Goal: Task Accomplishment & Management: Complete application form

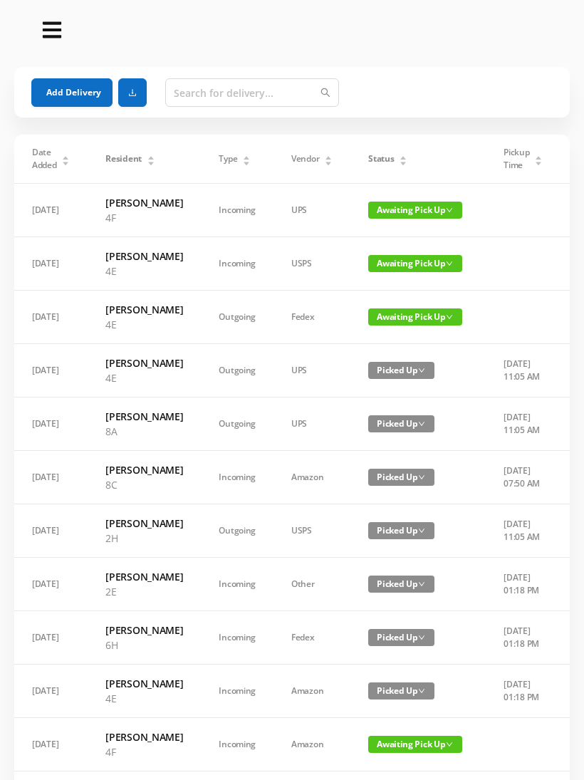
click at [80, 83] on button "Add Delivery" at bounding box center [71, 92] width 81 height 28
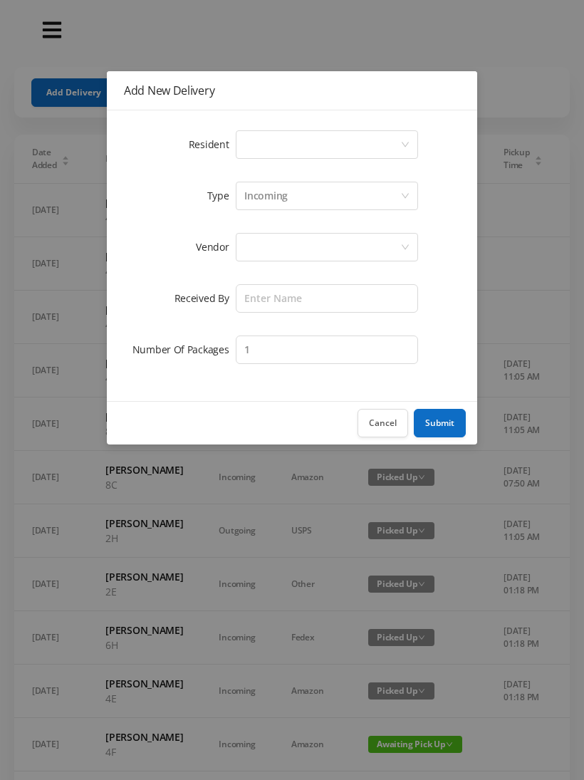
click at [402, 134] on div "Select a person" at bounding box center [327, 144] width 182 height 28
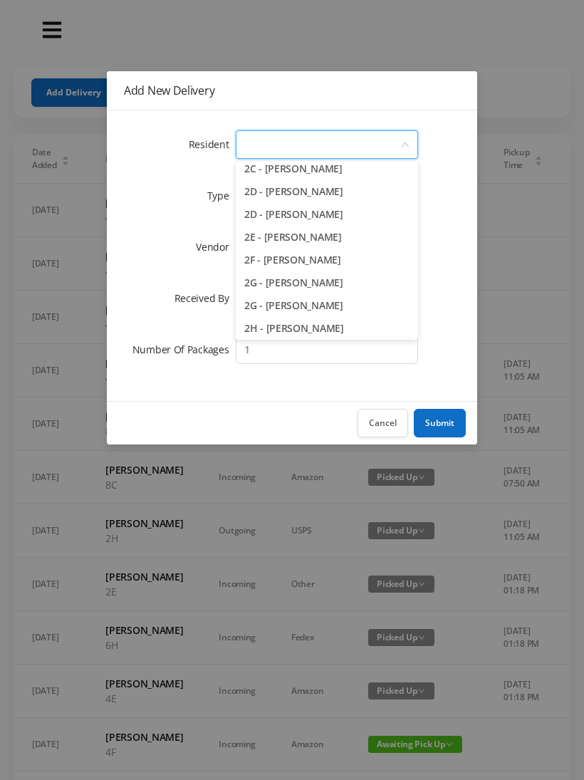
scroll to position [348, 0]
click at [312, 239] on li "2E - [PERSON_NAME]" at bounding box center [327, 238] width 182 height 23
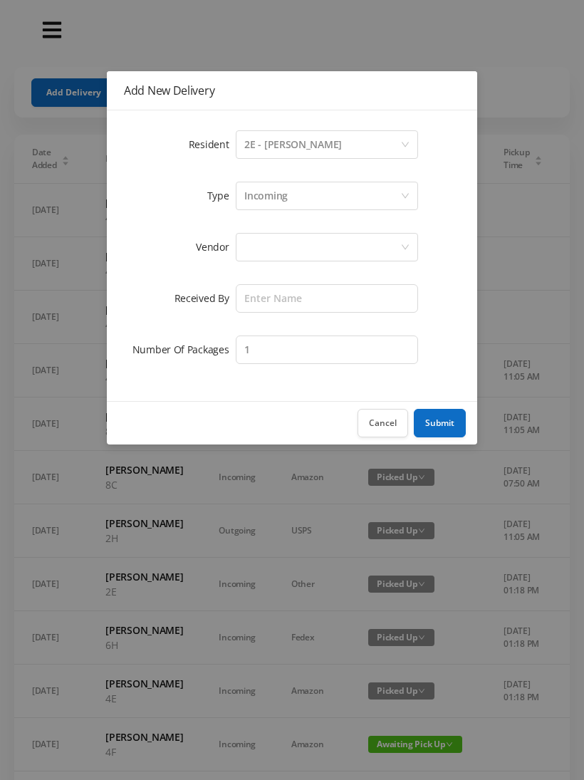
click at [345, 247] on div at bounding box center [322, 247] width 156 height 27
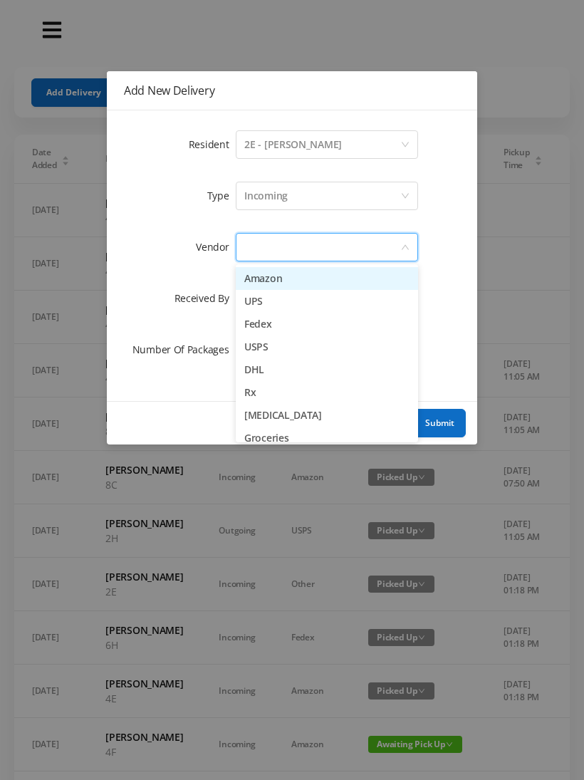
click at [281, 344] on li "USPS" at bounding box center [327, 346] width 182 height 23
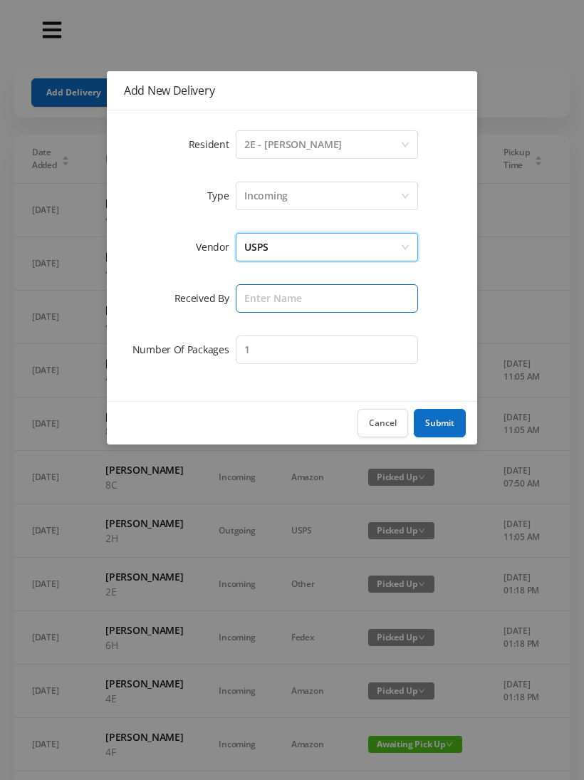
click at [345, 301] on input "text" at bounding box center [327, 298] width 182 height 28
type input "[PERSON_NAME]"
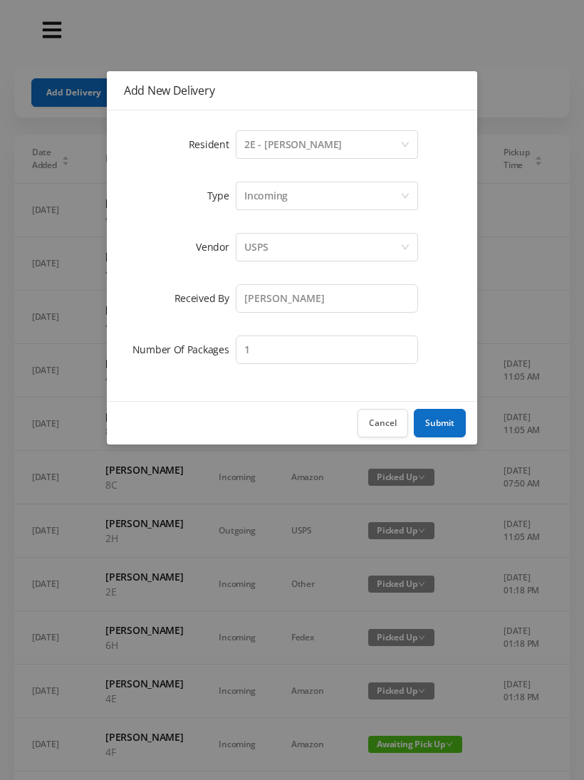
click at [440, 423] on button "Submit" at bounding box center [440, 423] width 52 height 28
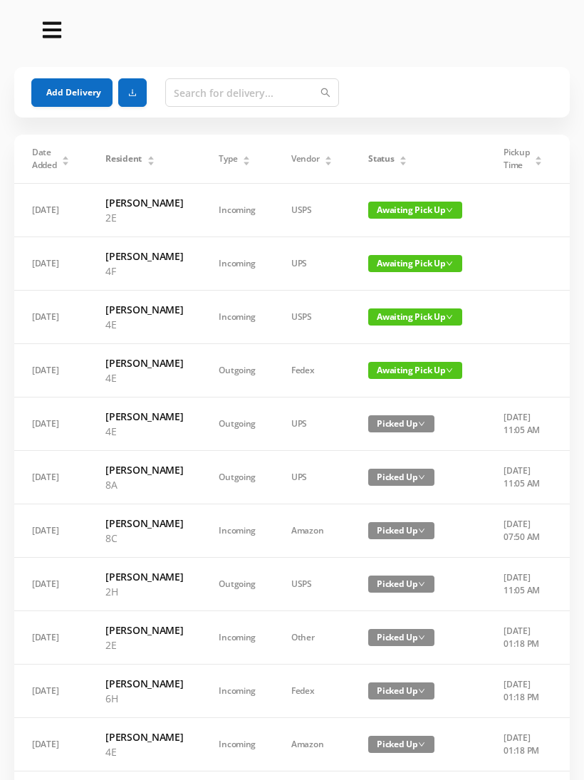
click at [94, 91] on button "Add Delivery" at bounding box center [71, 92] width 81 height 28
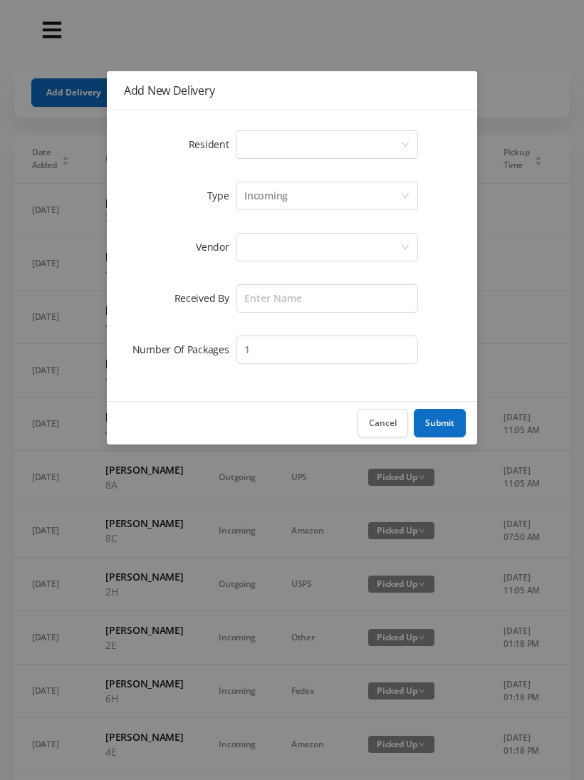
click at [412, 137] on div "Select a person" at bounding box center [327, 144] width 182 height 28
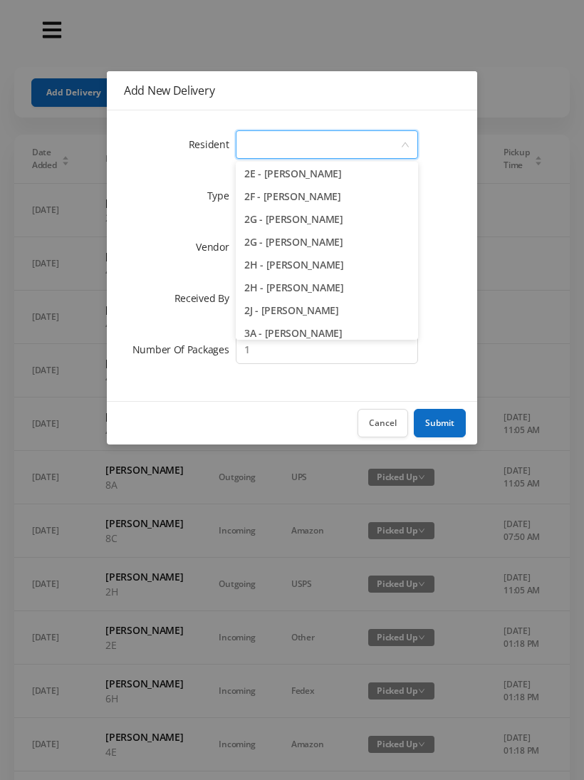
scroll to position [414, 0]
click at [339, 284] on li "2H - [PERSON_NAME]" at bounding box center [327, 286] width 182 height 23
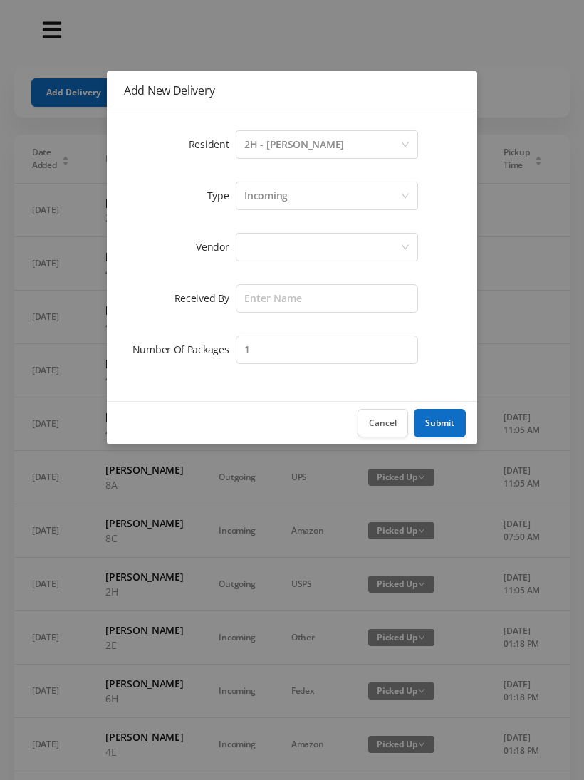
click at [330, 246] on div at bounding box center [322, 247] width 156 height 27
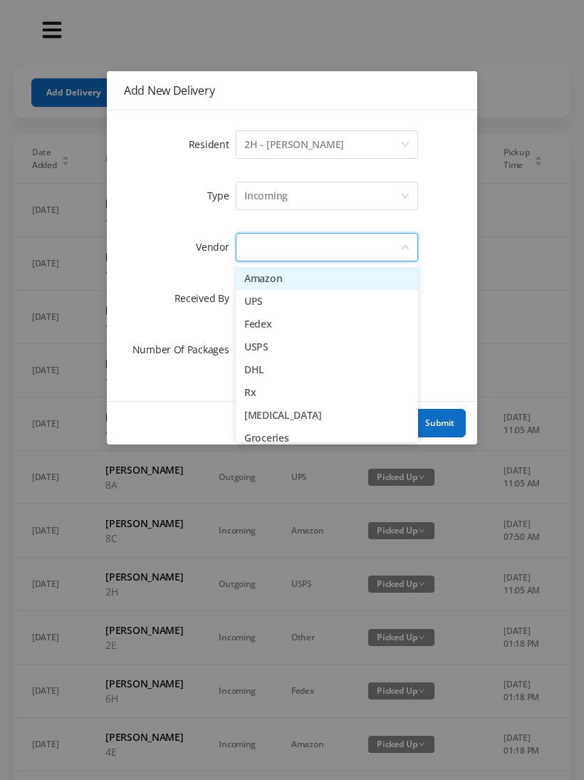
click at [269, 346] on li "USPS" at bounding box center [327, 346] width 182 height 23
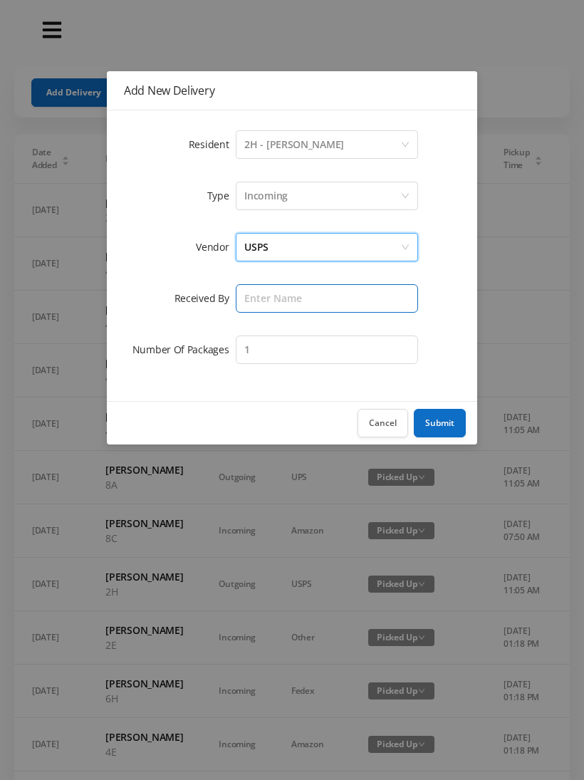
click at [326, 299] on input "text" at bounding box center [327, 298] width 182 height 28
type input "[PERSON_NAME]"
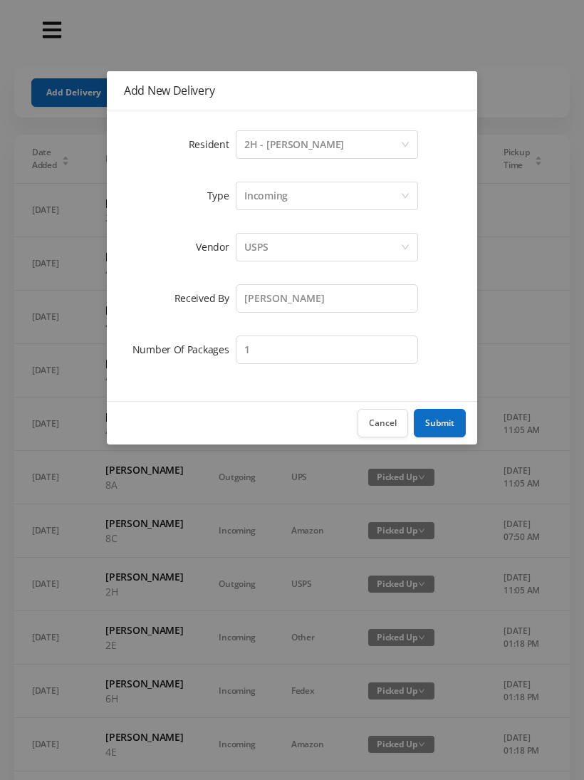
click at [447, 415] on button "Submit" at bounding box center [440, 423] width 52 height 28
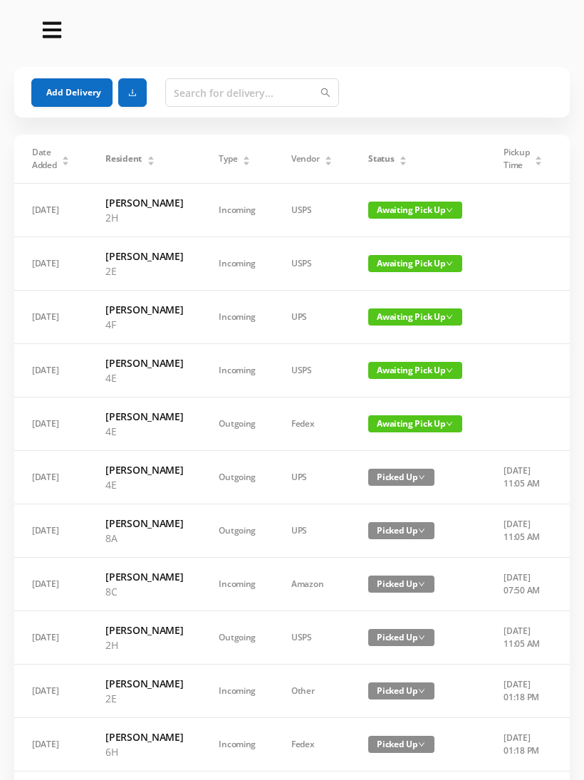
click at [90, 91] on button "Add Delivery" at bounding box center [71, 92] width 81 height 28
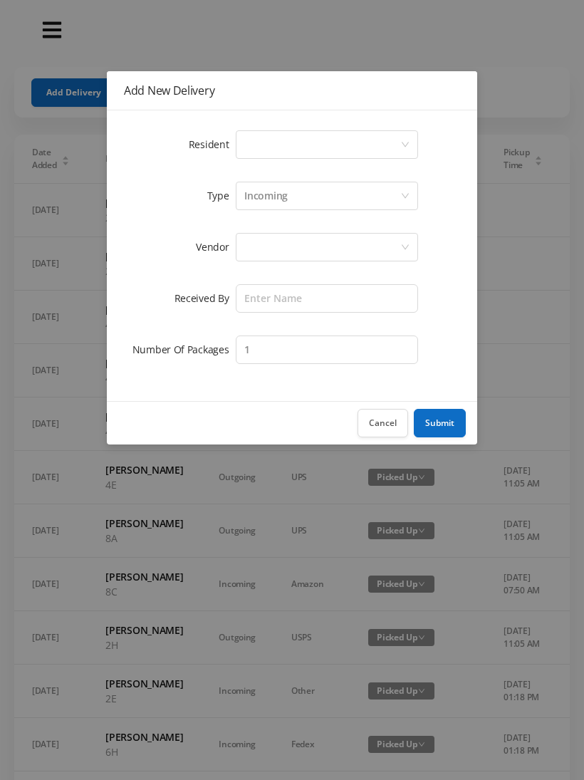
click at [395, 140] on div "Select a person" at bounding box center [322, 144] width 156 height 27
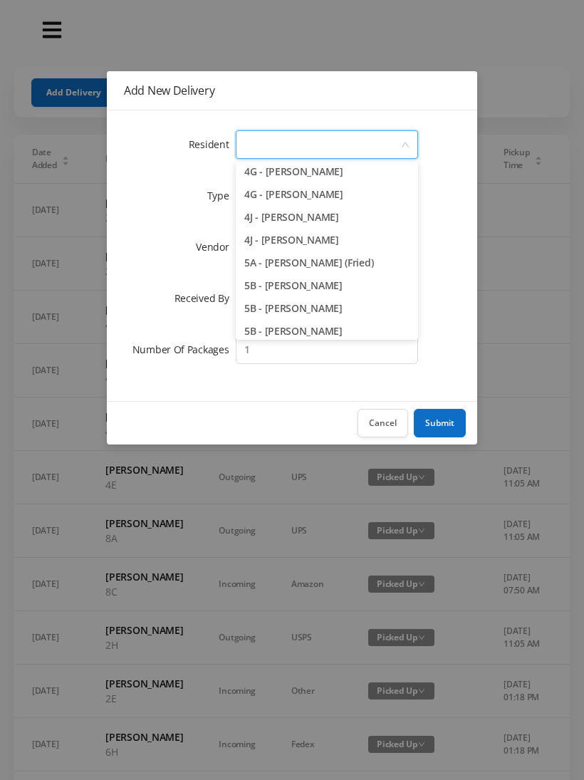
scroll to position [1055, 0]
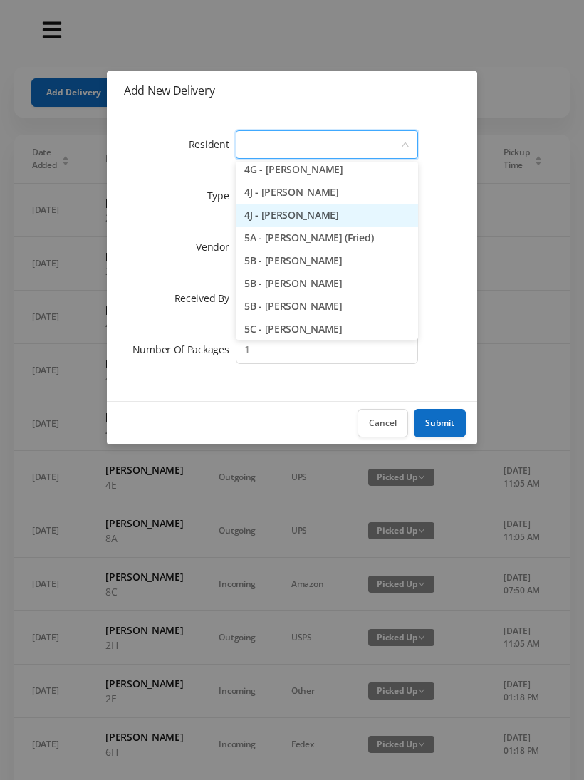
click at [326, 215] on li "4J - [PERSON_NAME]" at bounding box center [327, 215] width 182 height 23
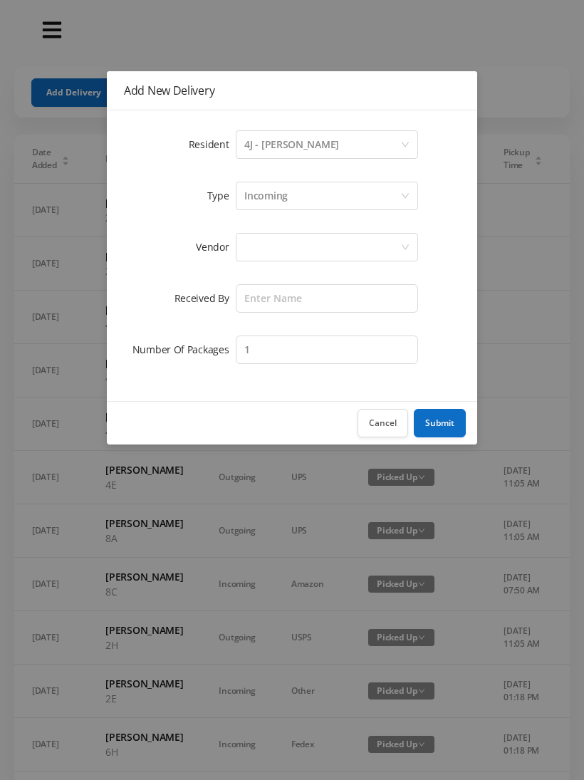
click at [341, 244] on div at bounding box center [322, 247] width 156 height 27
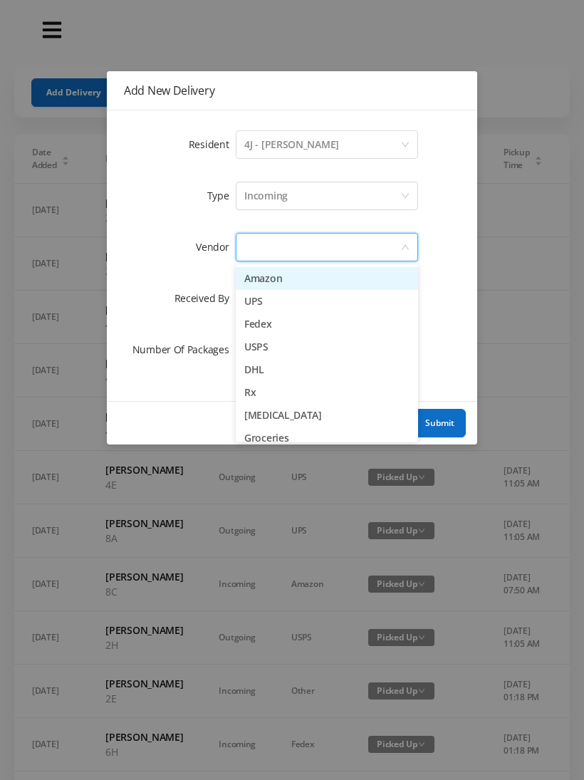
click at [280, 339] on li "USPS" at bounding box center [327, 346] width 182 height 23
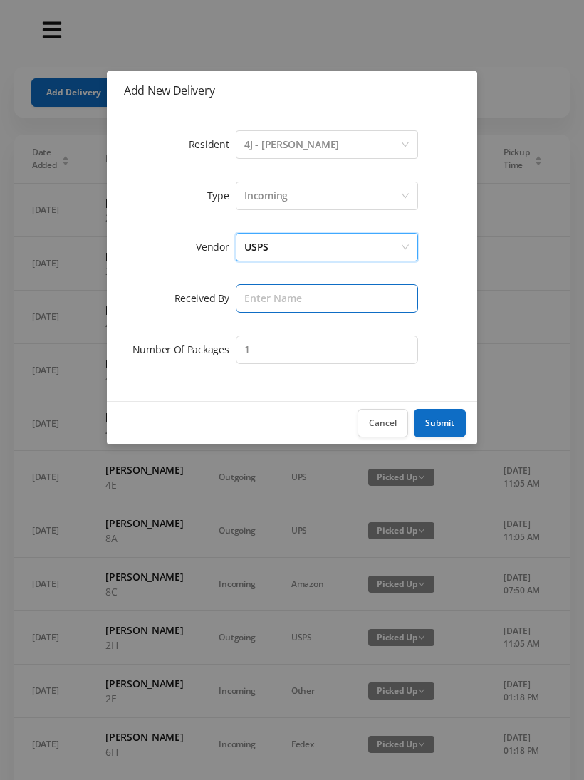
click at [336, 291] on input "text" at bounding box center [327, 298] width 182 height 28
type input "[PERSON_NAME]"
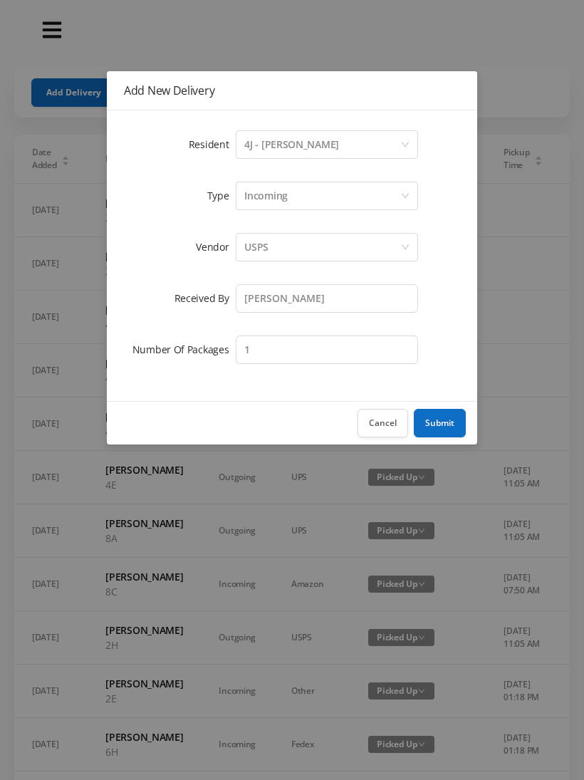
click at [439, 430] on button "Submit" at bounding box center [440, 423] width 52 height 28
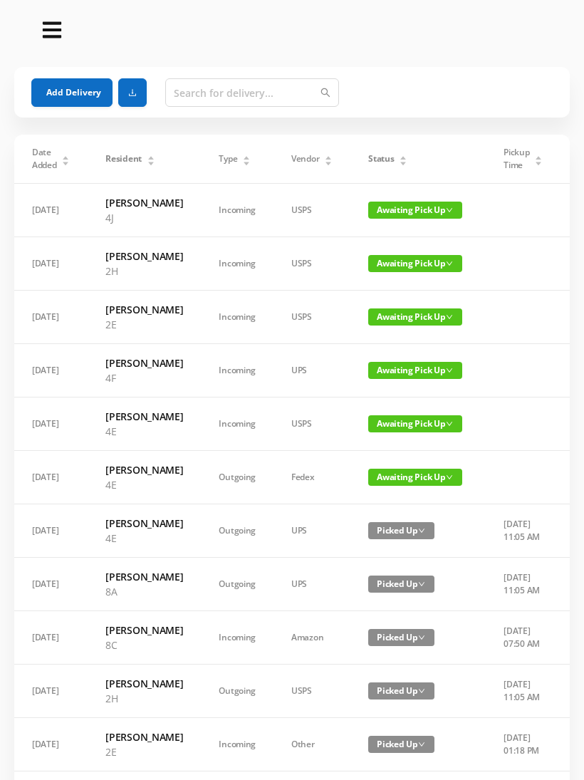
click at [90, 88] on button "Add Delivery" at bounding box center [71, 92] width 81 height 28
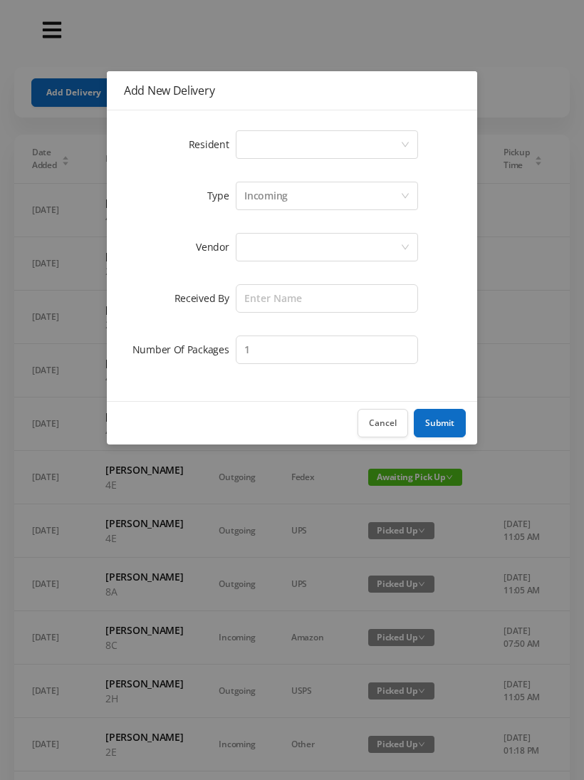
click at [410, 136] on div "Select a person" at bounding box center [327, 144] width 182 height 28
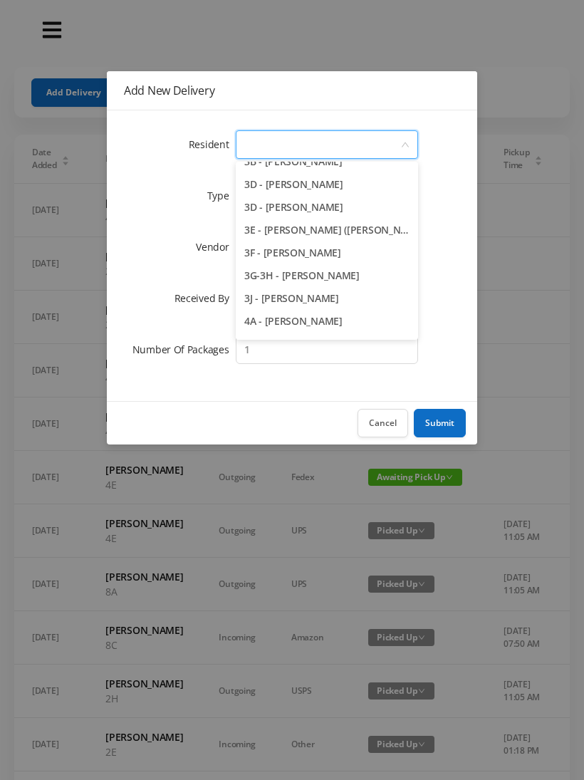
scroll to position [639, 0]
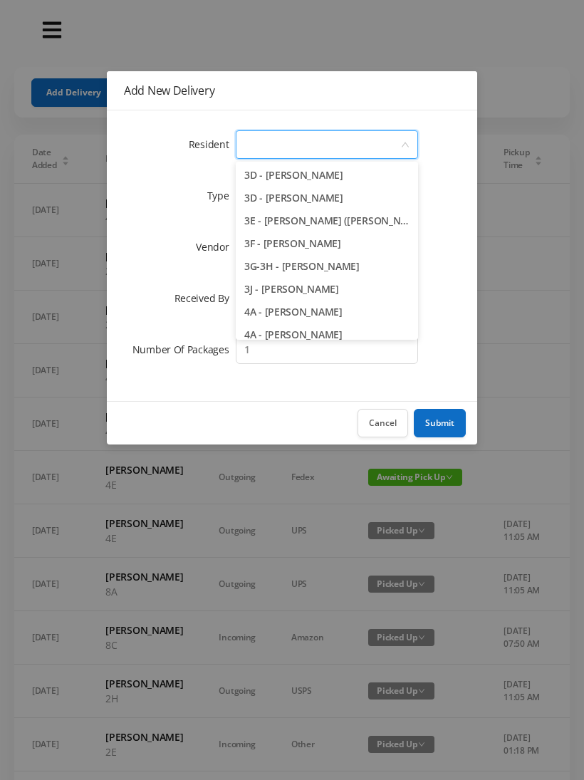
click at [316, 294] on li "3J - [PERSON_NAME]" at bounding box center [327, 289] width 182 height 23
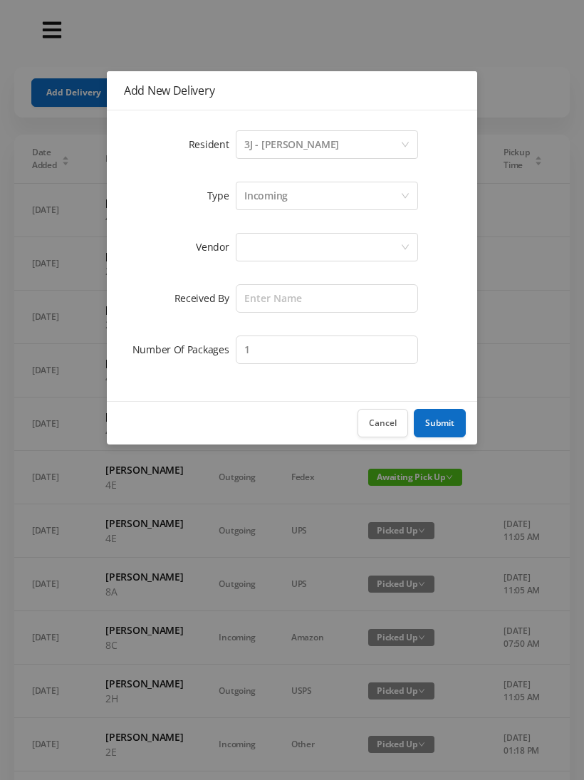
click at [346, 246] on div at bounding box center [322, 247] width 156 height 27
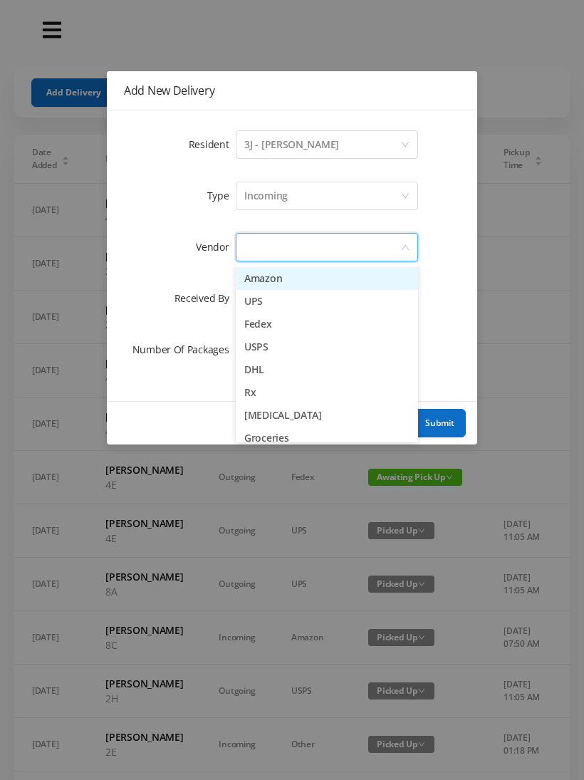
click at [290, 368] on li "DHL" at bounding box center [327, 369] width 182 height 23
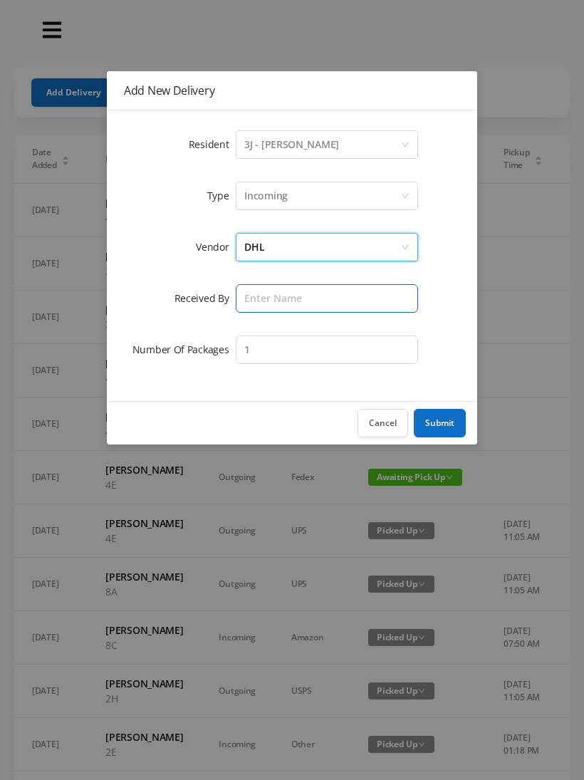
click at [324, 302] on input "text" at bounding box center [327, 298] width 182 height 28
type input "[PERSON_NAME]"
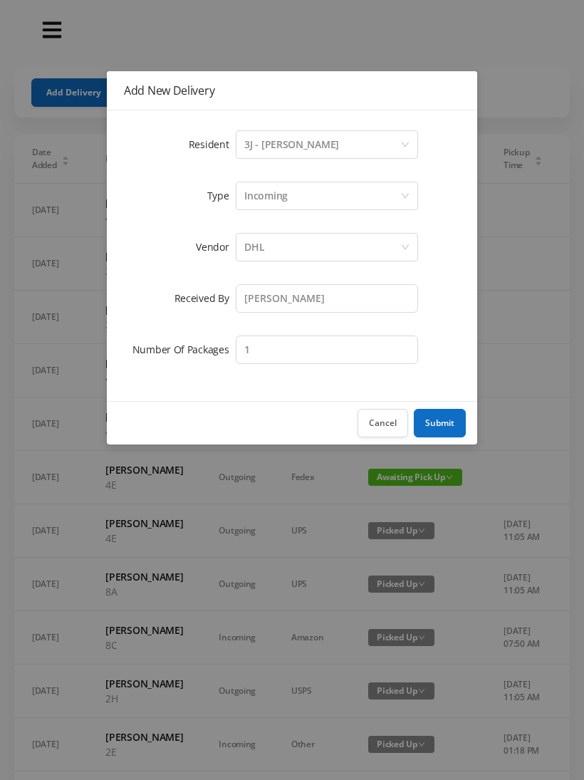
click at [440, 422] on button "Submit" at bounding box center [440, 423] width 52 height 28
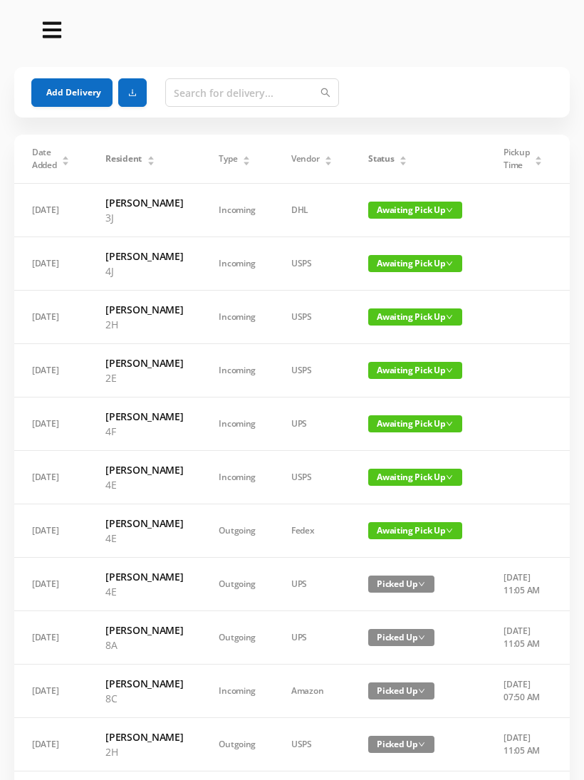
click at [81, 87] on button "Add Delivery" at bounding box center [71, 92] width 81 height 28
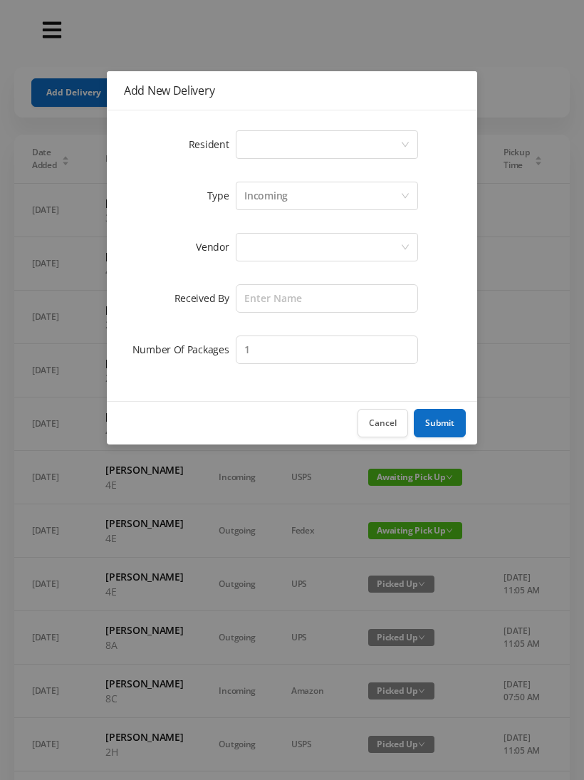
click at [405, 135] on div "Select a person" at bounding box center [327, 144] width 182 height 28
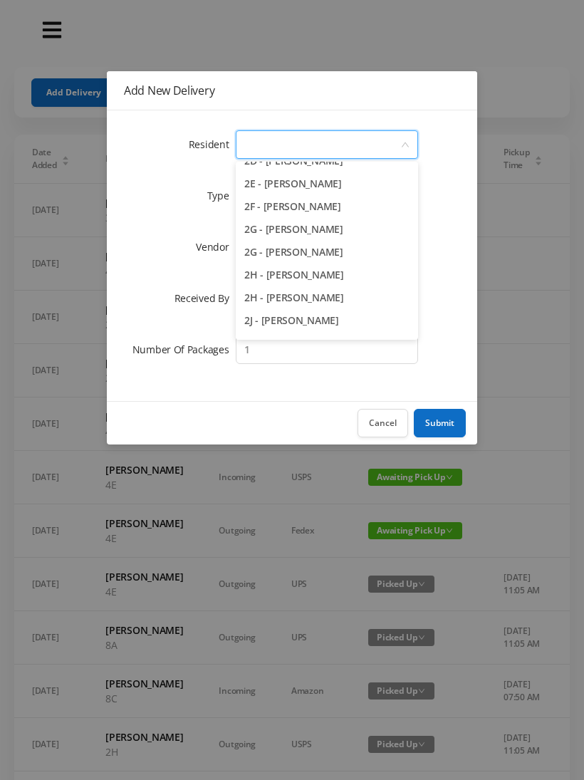
scroll to position [403, 0]
click at [309, 204] on li "2F - [PERSON_NAME]" at bounding box center [327, 205] width 182 height 23
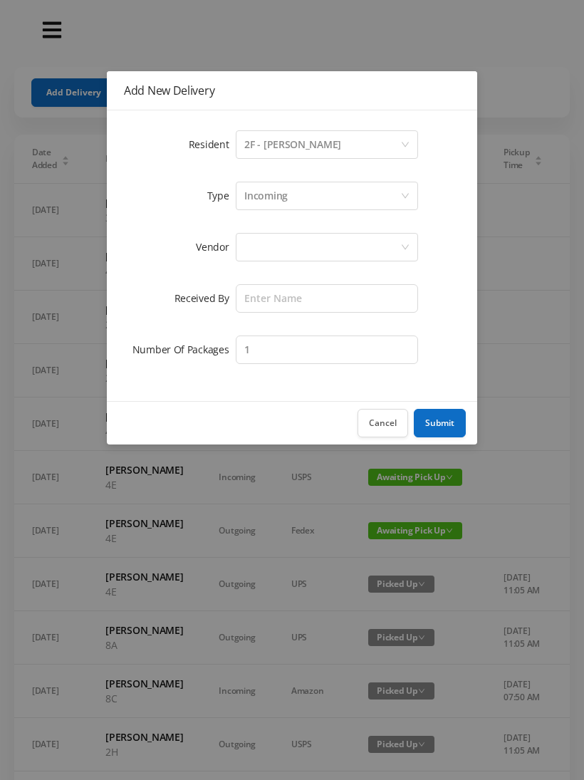
click at [326, 249] on div at bounding box center [322, 247] width 156 height 27
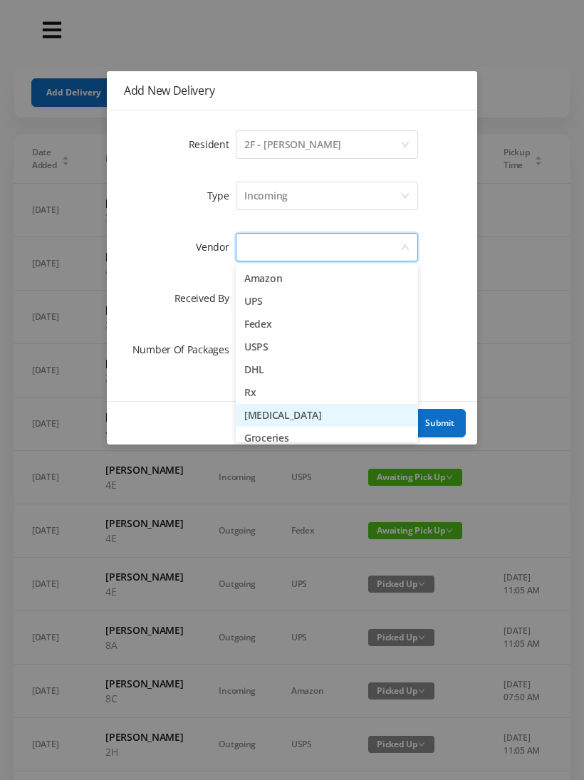
click at [293, 410] on li "[MEDICAL_DATA]" at bounding box center [327, 415] width 182 height 23
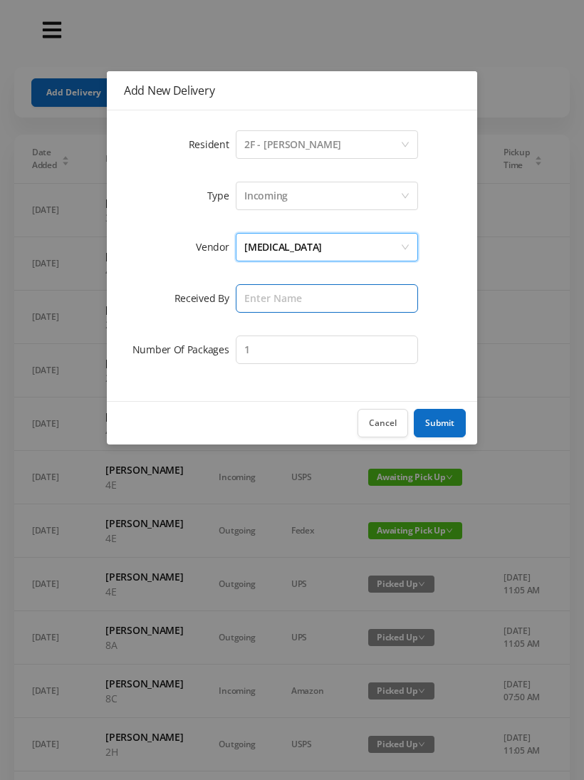
click at [308, 289] on input "text" at bounding box center [327, 298] width 182 height 28
type input "[PERSON_NAME]"
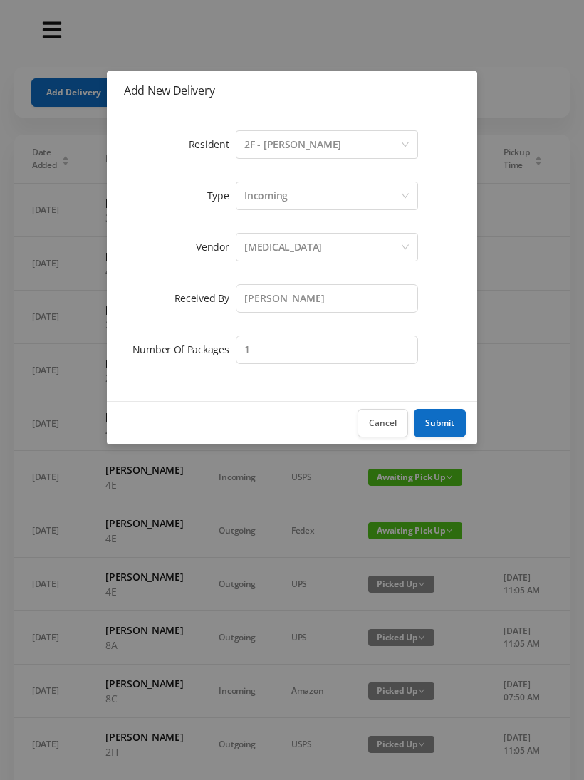
click at [438, 417] on button "Submit" at bounding box center [440, 423] width 52 height 28
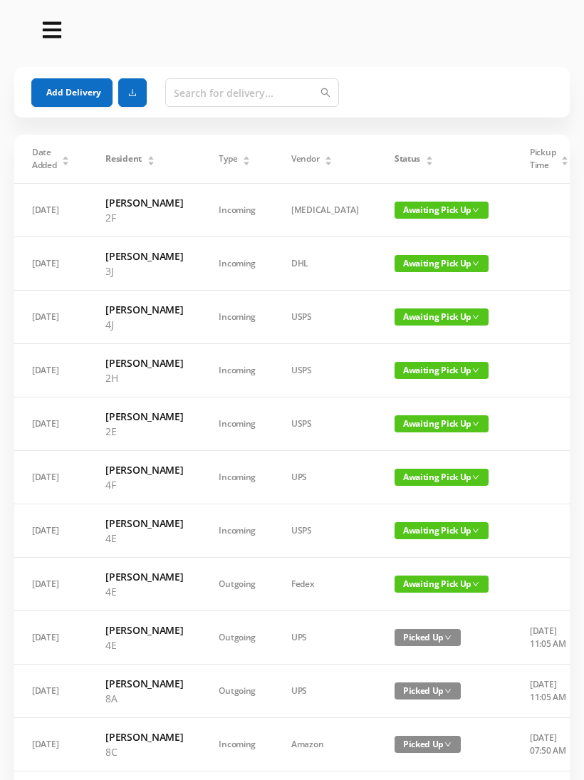
click at [410, 326] on span "Awaiting Pick Up" at bounding box center [442, 316] width 94 height 17
click at [402, 384] on link "Picked Up" at bounding box center [406, 389] width 93 height 23
click at [405, 154] on div "Status" at bounding box center [414, 158] width 39 height 13
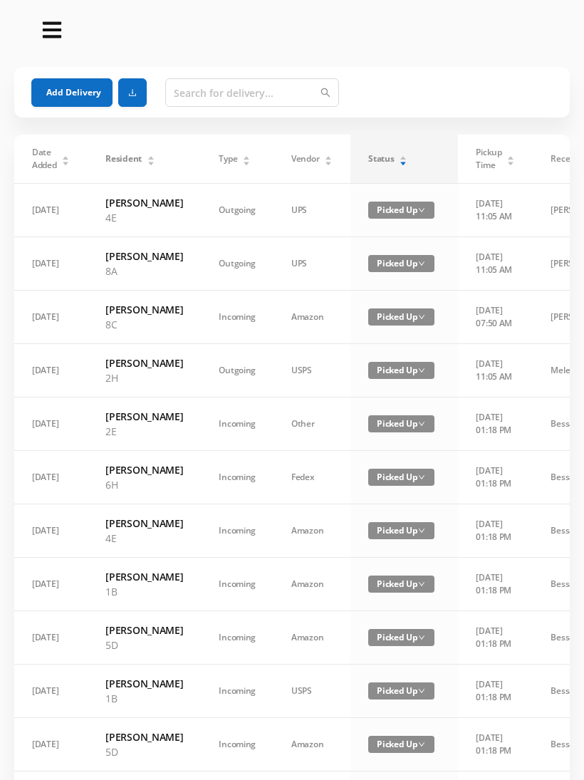
click at [407, 153] on div "Status" at bounding box center [387, 158] width 39 height 13
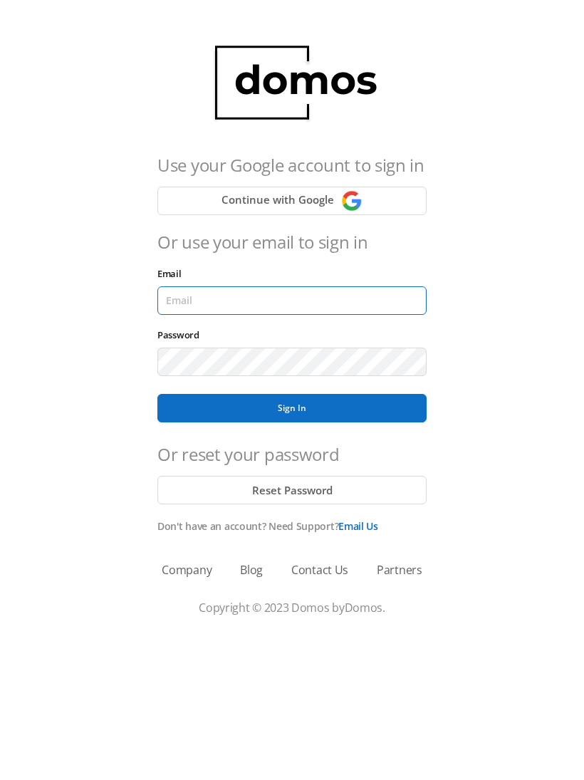
click at [377, 295] on input "Email" at bounding box center [291, 300] width 269 height 28
type input "lobby130eightavenue@gmail.com"
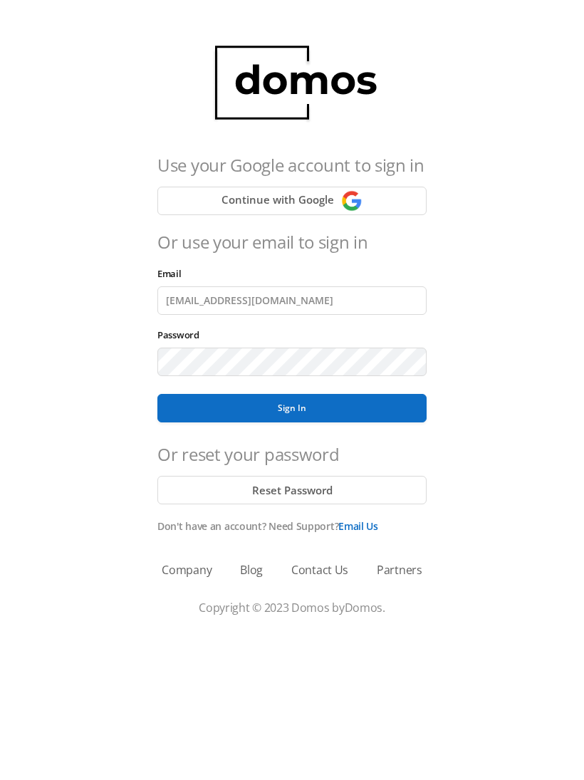
click at [292, 408] on button "Sign In" at bounding box center [291, 408] width 269 height 28
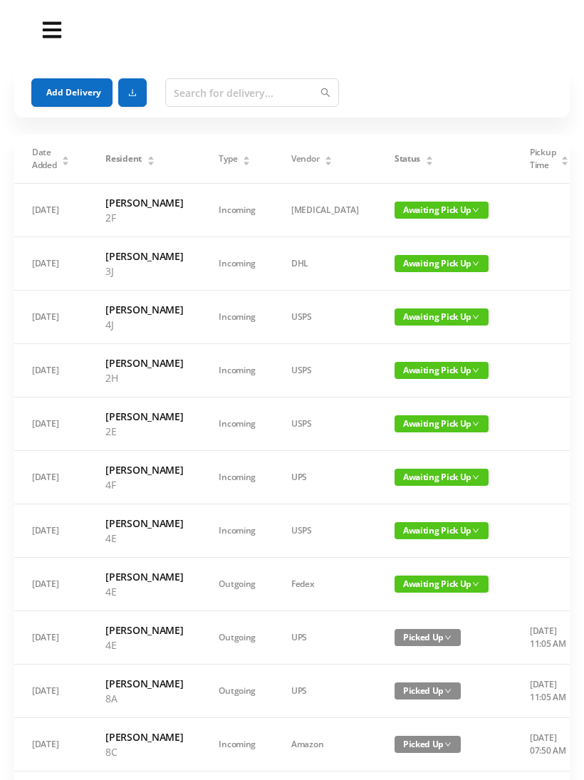
click at [403, 165] on div "Status" at bounding box center [414, 158] width 39 height 13
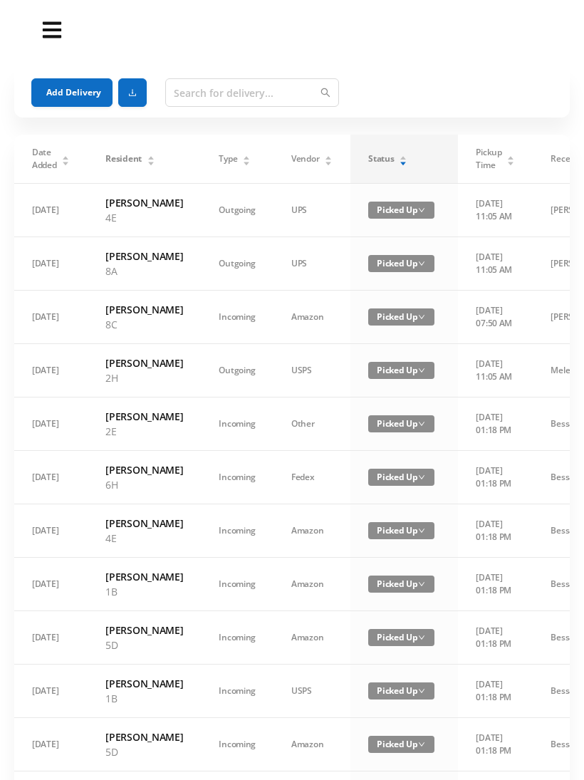
click at [406, 152] on div "Status" at bounding box center [387, 158] width 39 height 13
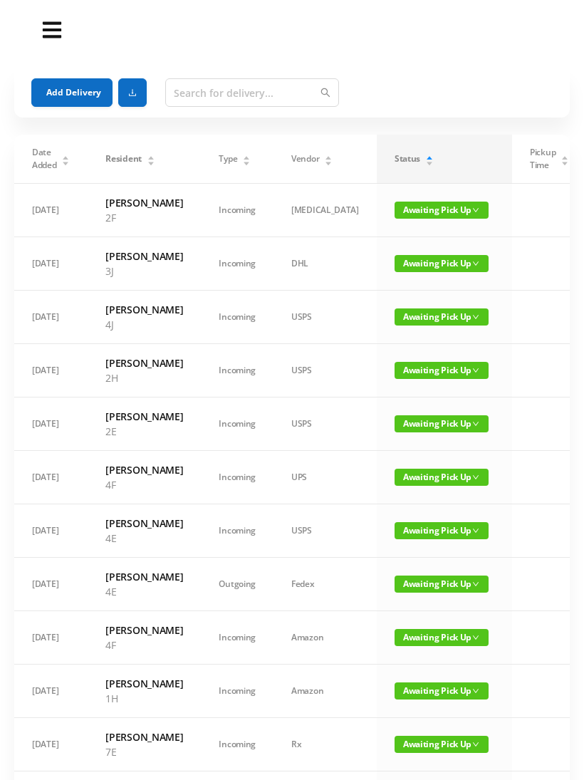
click at [415, 326] on span "Awaiting Pick Up" at bounding box center [442, 316] width 94 height 17
click at [401, 384] on link "Picked Up" at bounding box center [406, 389] width 93 height 23
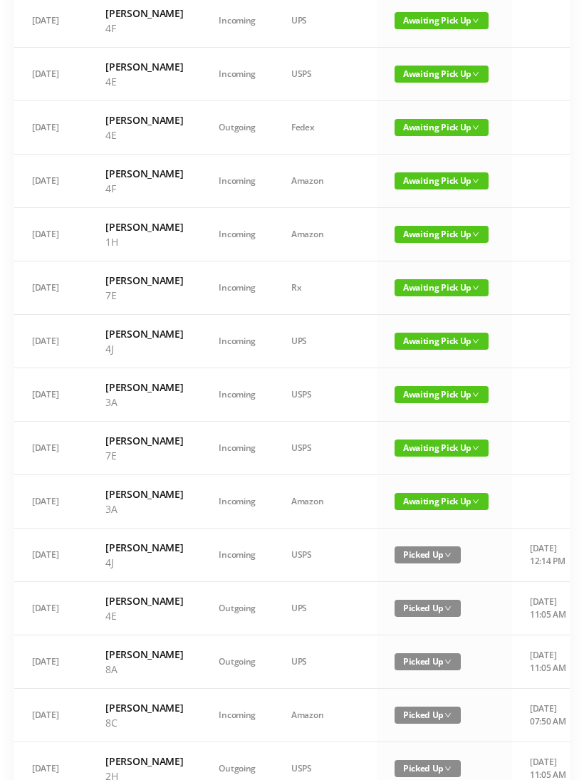
scroll to position [404, 0]
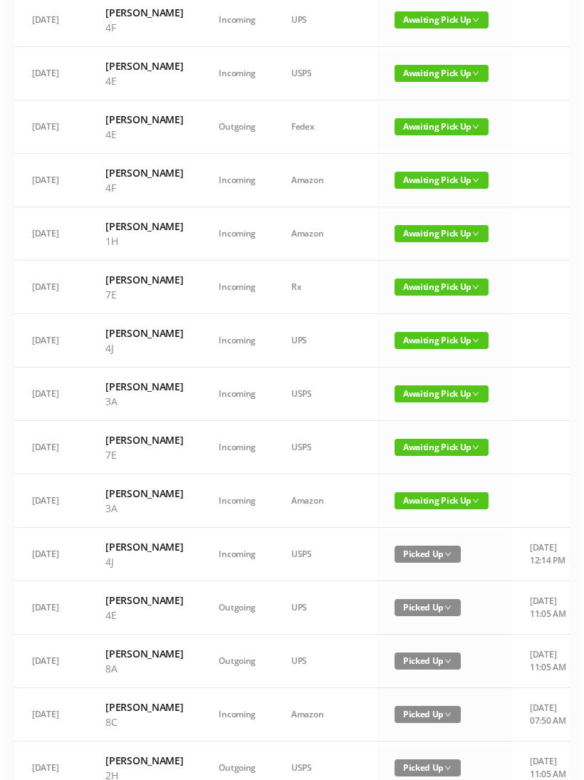
click at [407, 349] on span "Awaiting Pick Up" at bounding box center [442, 340] width 94 height 17
click at [397, 511] on link "Picked Up" at bounding box center [406, 517] width 93 height 23
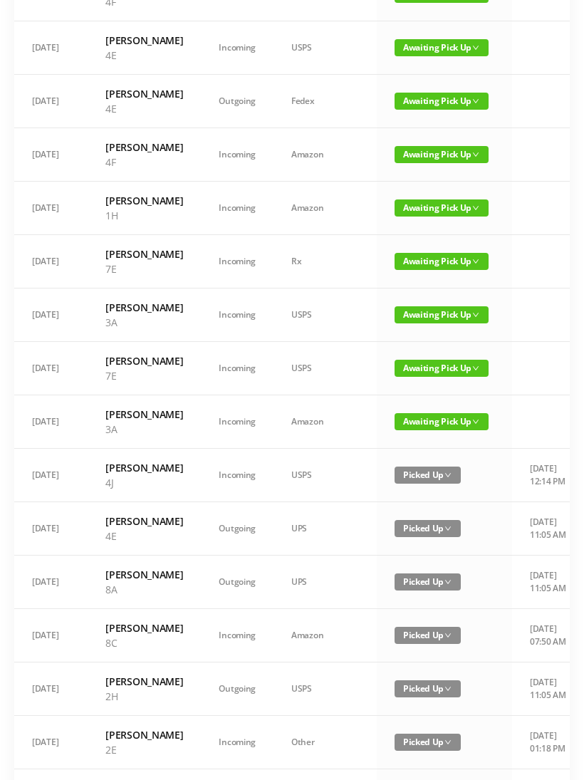
scroll to position [429, 0]
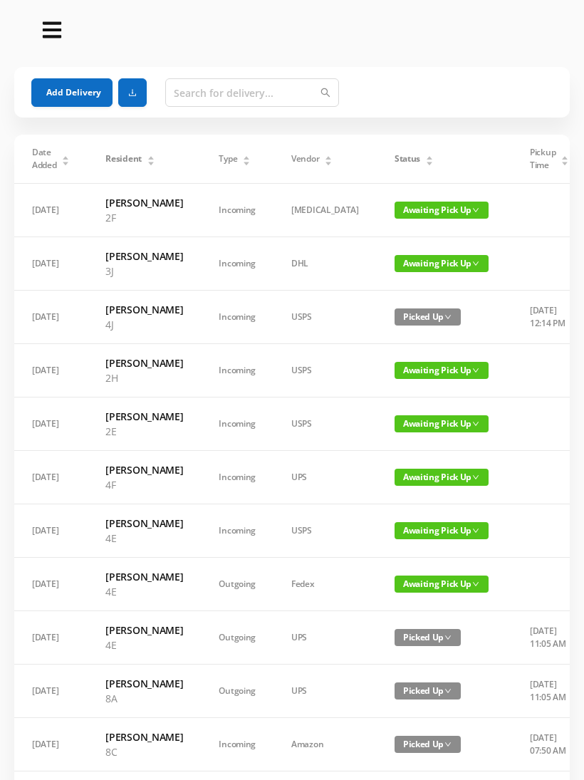
click at [100, 93] on button "Add Delivery" at bounding box center [71, 92] width 81 height 28
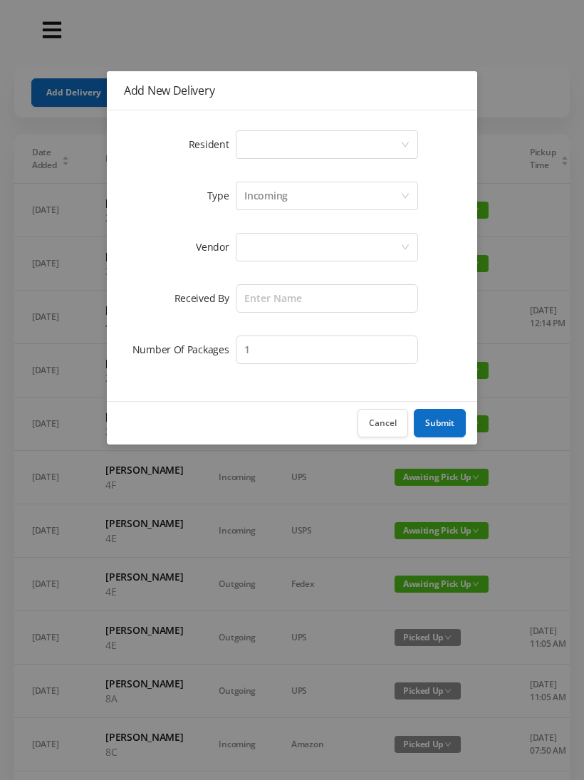
click at [409, 146] on icon "icon: down" at bounding box center [405, 144] width 9 height 9
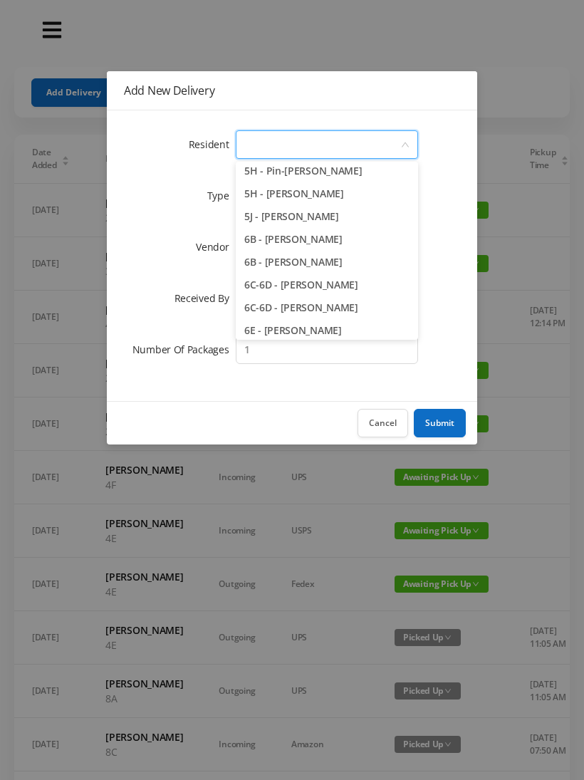
scroll to position [1514, 0]
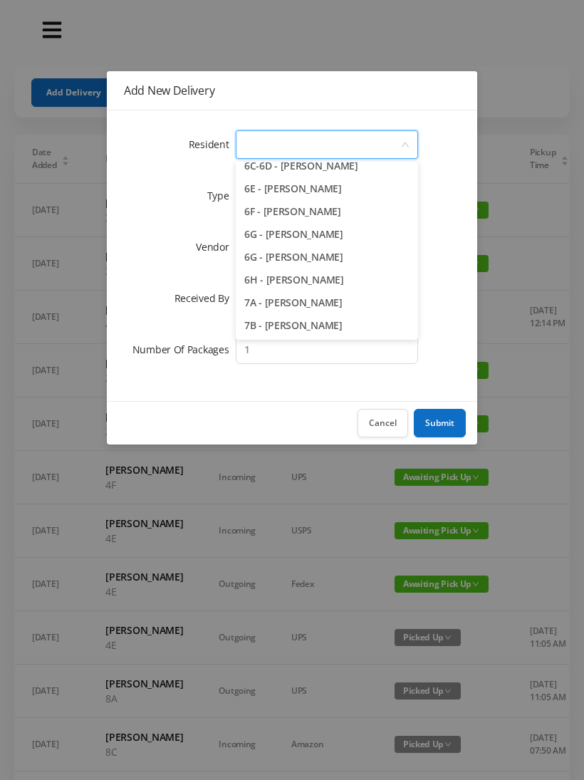
click at [331, 237] on li "6G - [PERSON_NAME]" at bounding box center [327, 234] width 182 height 23
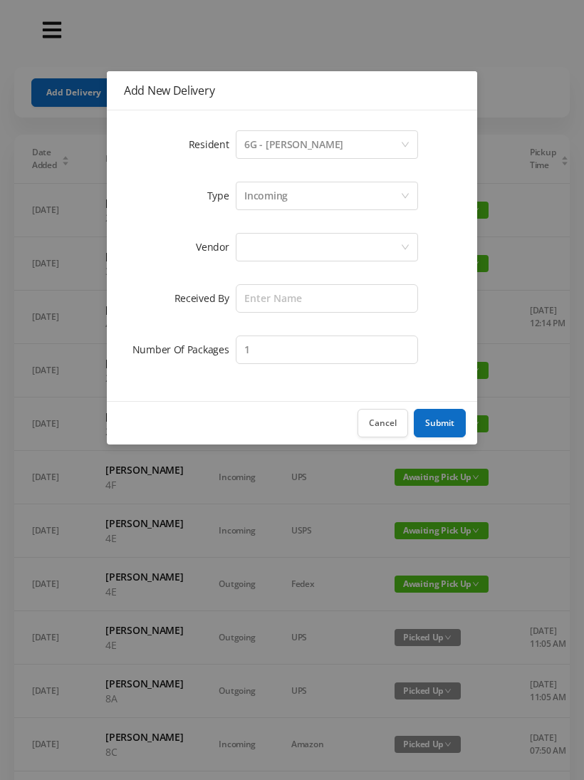
click at [373, 249] on div at bounding box center [322, 247] width 156 height 27
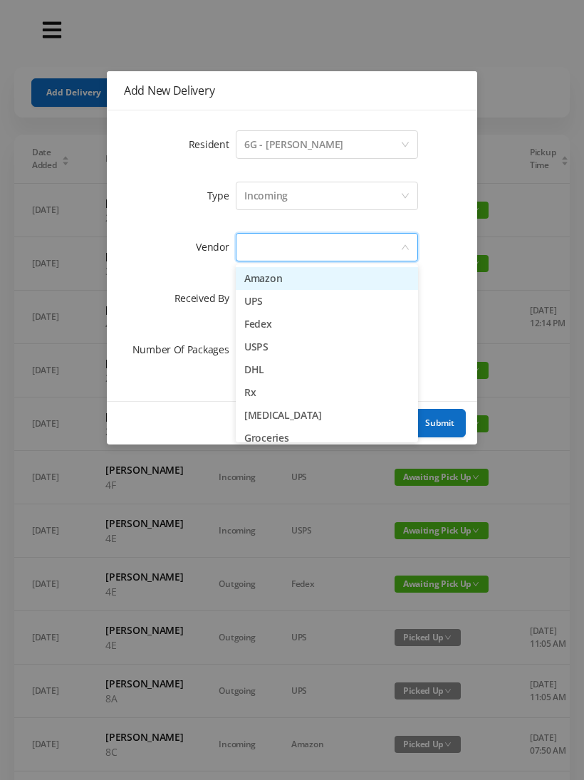
click at [300, 281] on li "Amazon" at bounding box center [327, 278] width 182 height 23
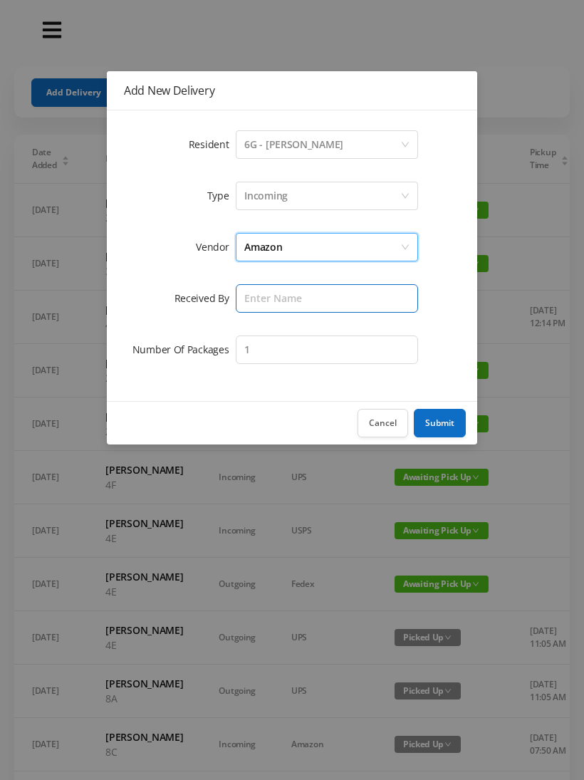
click at [348, 301] on input "text" at bounding box center [327, 298] width 182 height 28
click at [398, 295] on input "text" at bounding box center [327, 298] width 182 height 28
type input "[PERSON_NAME]"
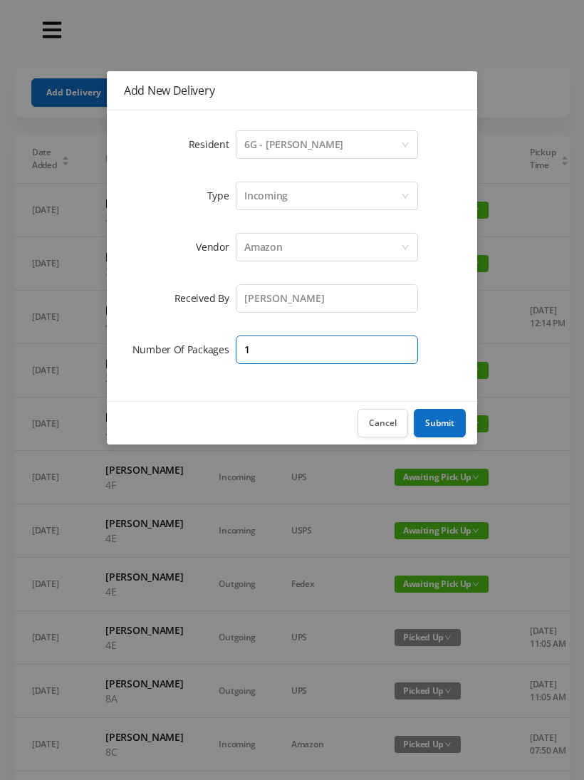
click at [392, 353] on input "1" at bounding box center [327, 349] width 182 height 28
type input "2"
click at [444, 422] on button "Submit" at bounding box center [440, 423] width 52 height 28
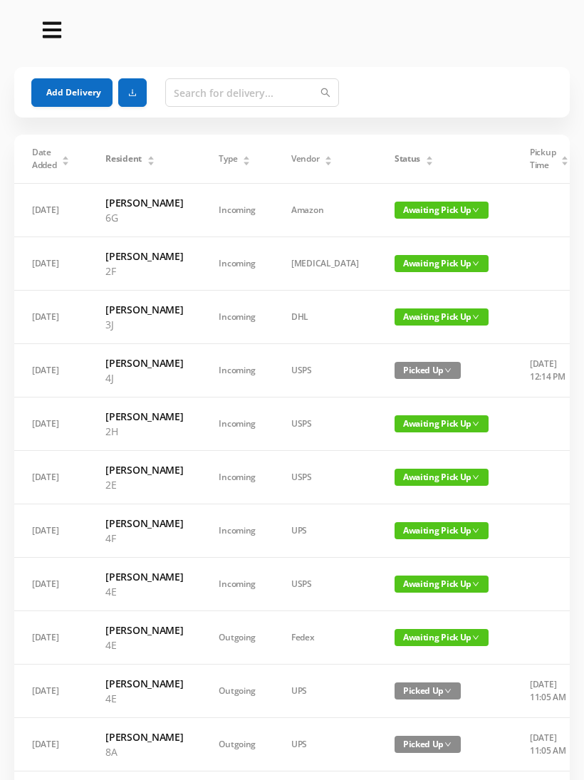
click at [82, 93] on button "Add Delivery" at bounding box center [71, 92] width 81 height 28
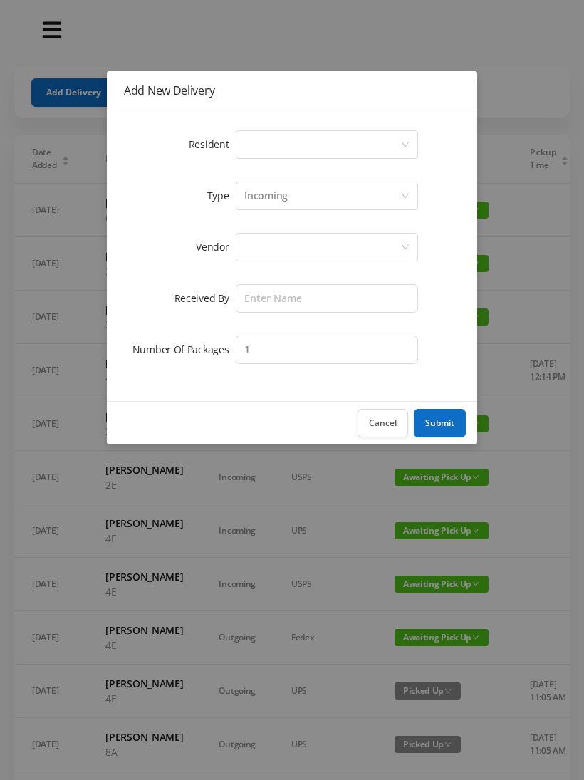
click at [402, 145] on icon "icon: down" at bounding box center [405, 144] width 9 height 9
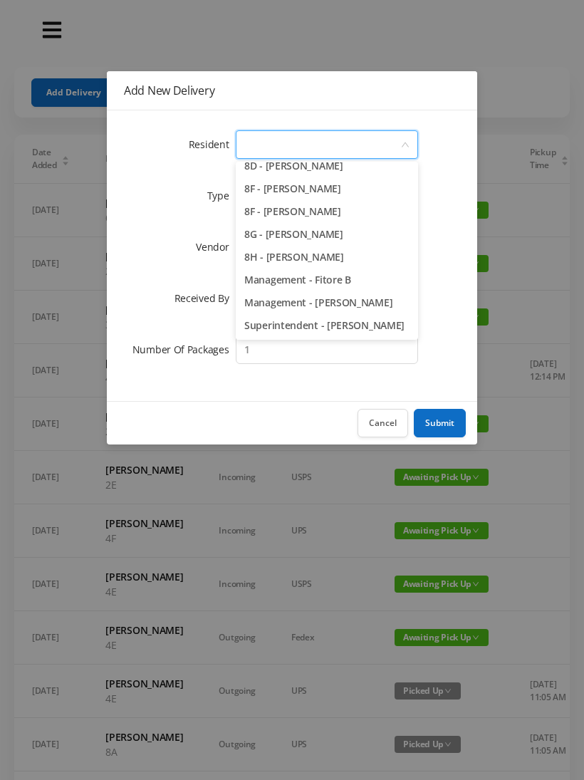
scroll to position [2016, 0]
click at [365, 324] on li "Superintendent - [PERSON_NAME]" at bounding box center [327, 325] width 182 height 23
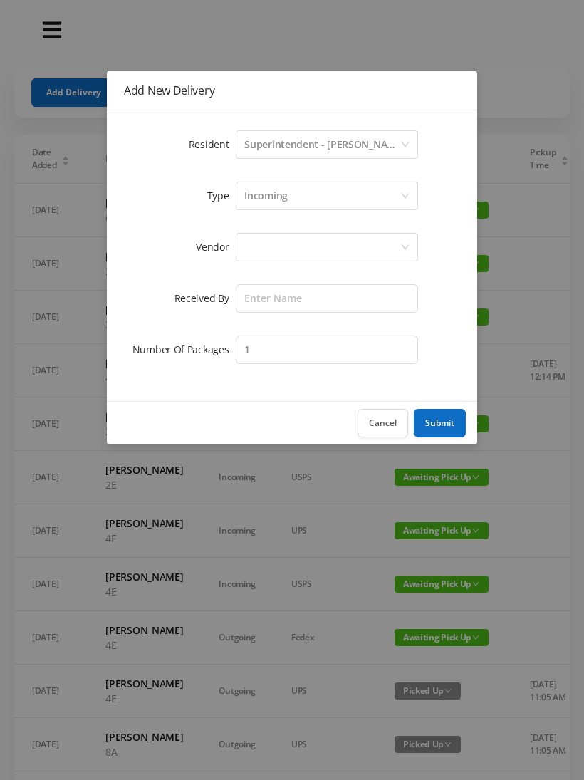
click at [328, 244] on div at bounding box center [322, 247] width 156 height 27
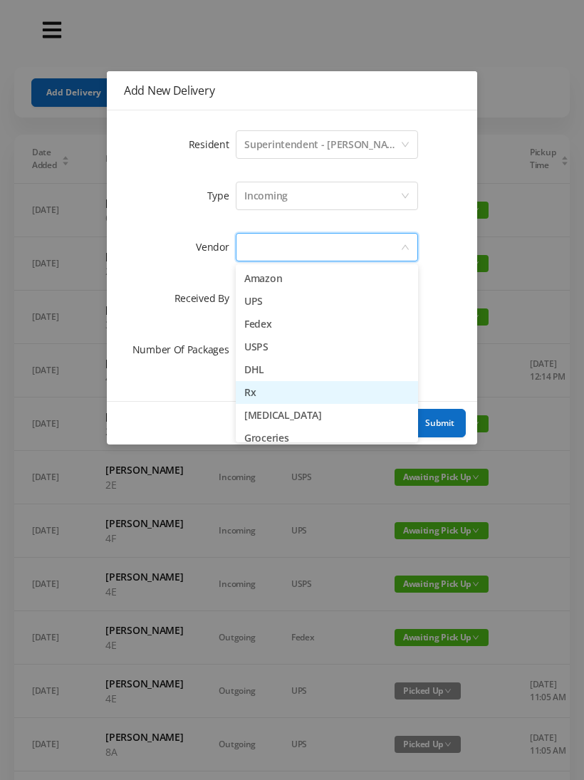
click at [273, 387] on li "Rx" at bounding box center [327, 392] width 182 height 23
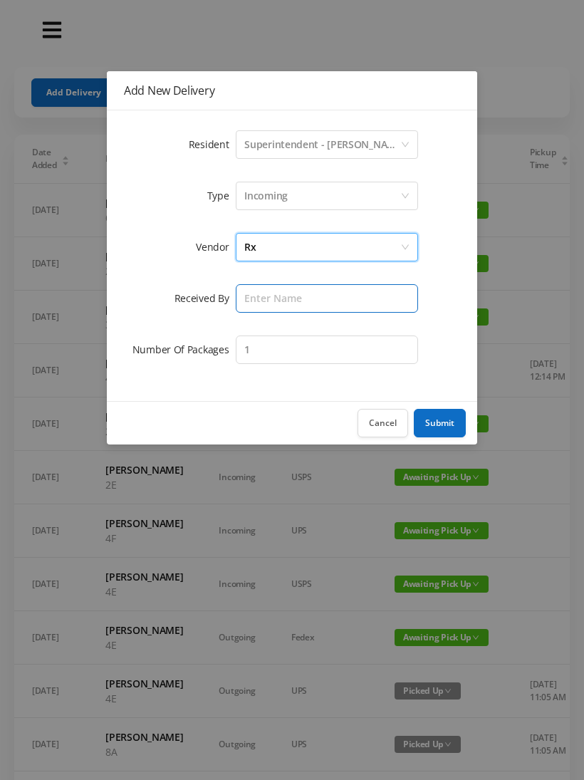
click at [343, 294] on input "text" at bounding box center [327, 298] width 182 height 28
type input "[PERSON_NAME]"
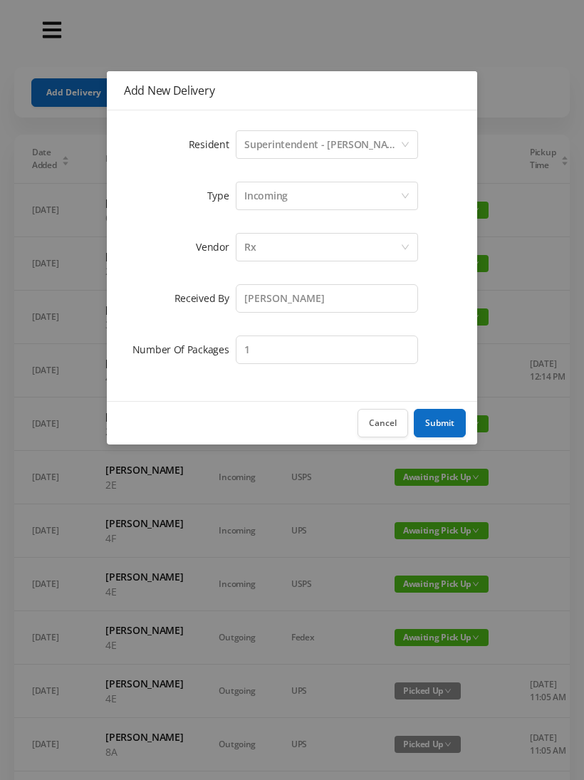
click at [444, 421] on button "Submit" at bounding box center [440, 423] width 52 height 28
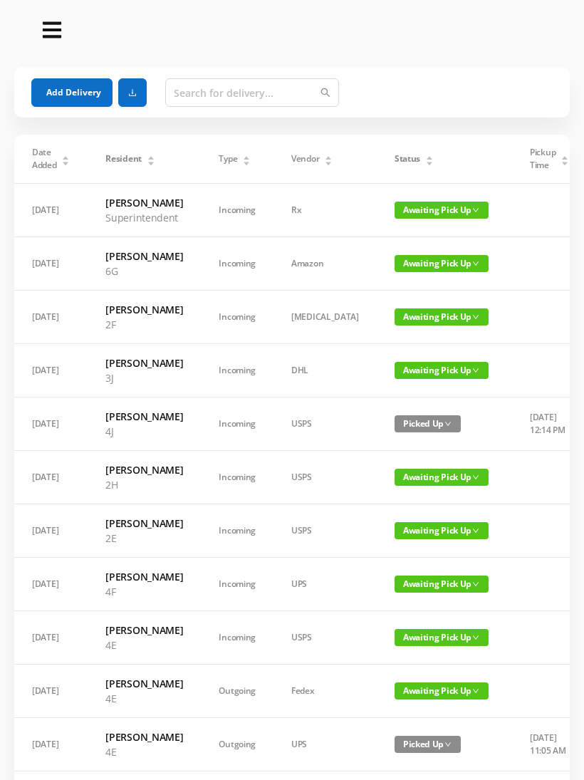
click at [55, 96] on button "Add Delivery" at bounding box center [71, 92] width 81 height 28
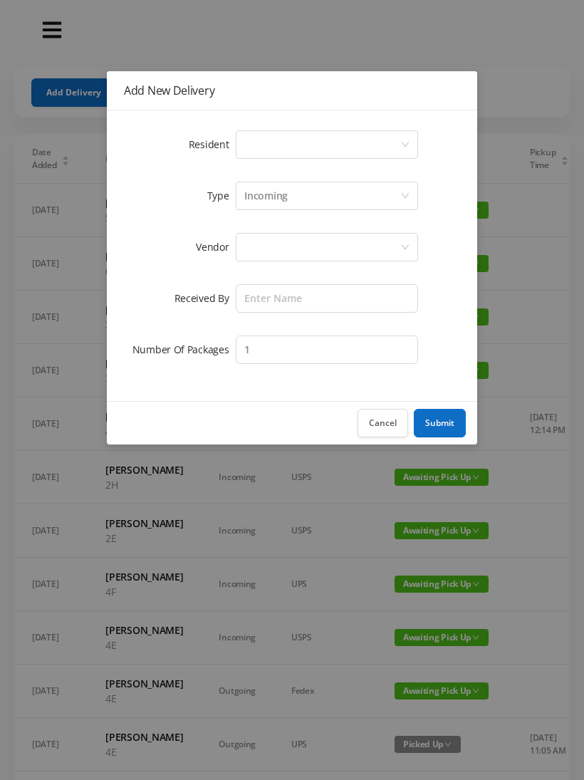
click at [401, 140] on icon "icon: down" at bounding box center [405, 144] width 9 height 9
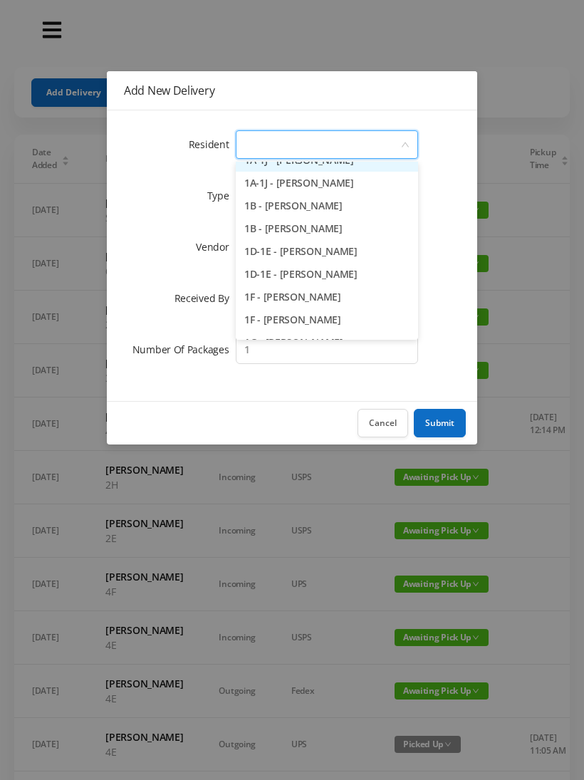
scroll to position [15, 0]
click at [308, 229] on li "1B - [PERSON_NAME]" at bounding box center [327, 229] width 182 height 23
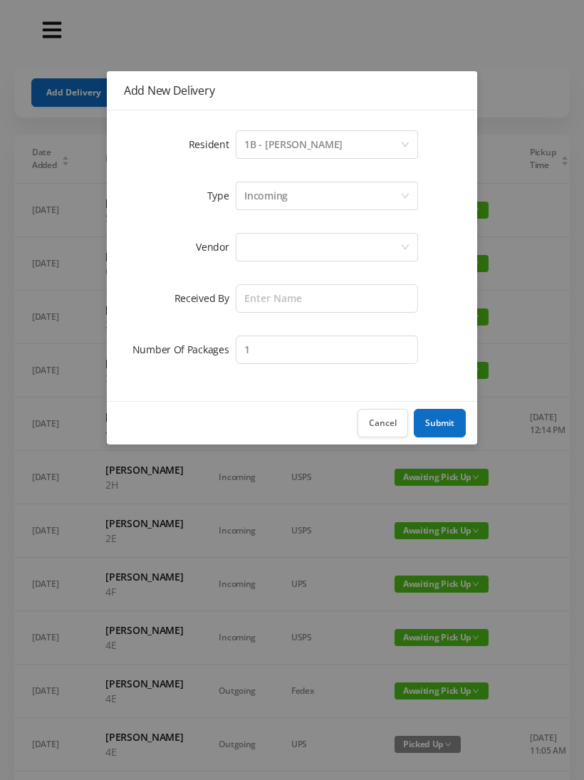
click at [361, 247] on div at bounding box center [322, 247] width 156 height 27
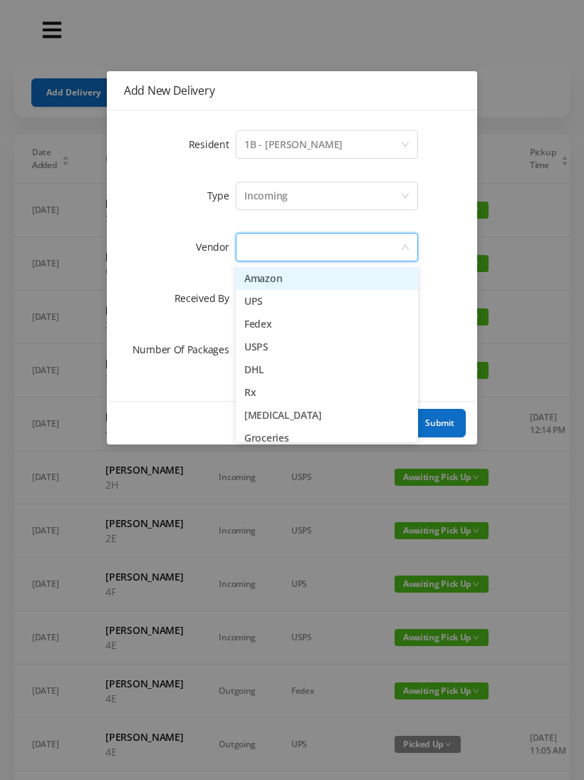
click at [279, 283] on li "Amazon" at bounding box center [327, 278] width 182 height 23
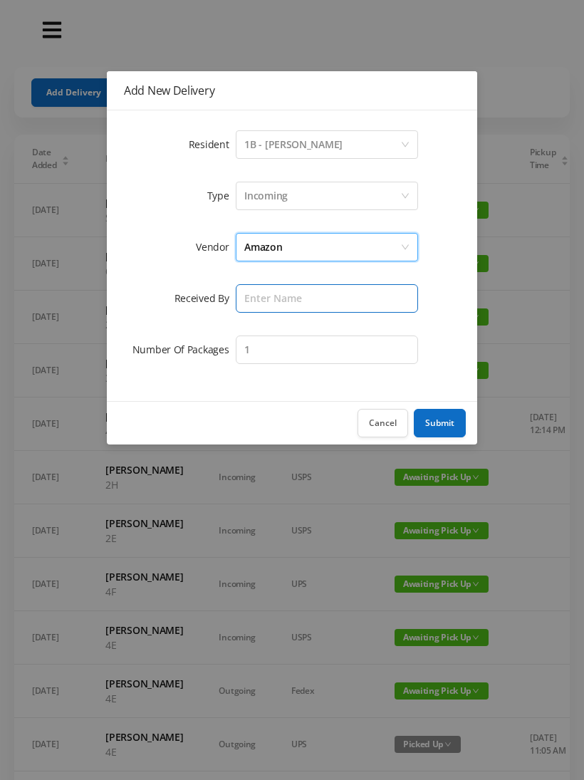
click at [340, 299] on input "text" at bounding box center [327, 298] width 182 height 28
type input "[PERSON_NAME]"
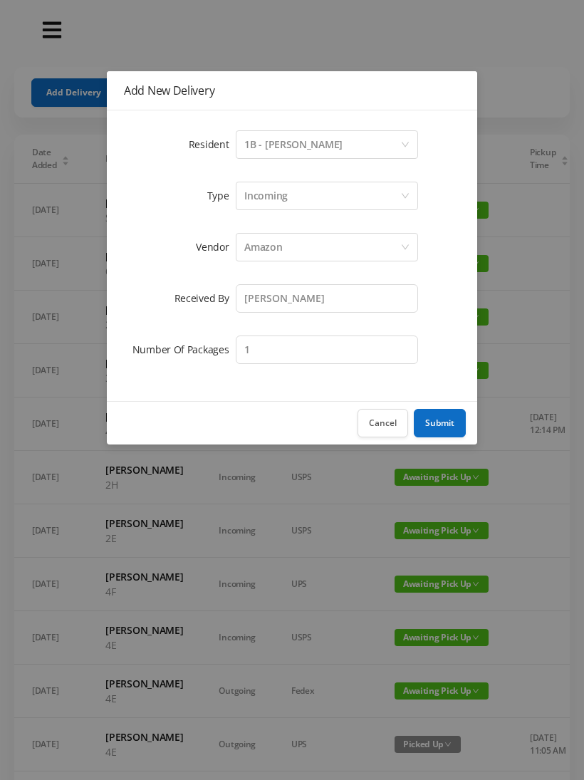
click at [442, 420] on button "Submit" at bounding box center [440, 423] width 52 height 28
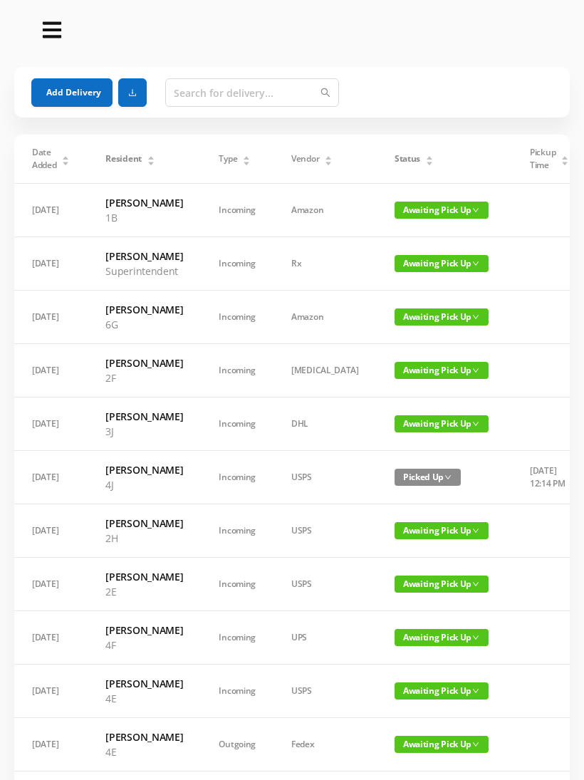
click at [66, 103] on button "Add Delivery" at bounding box center [71, 92] width 81 height 28
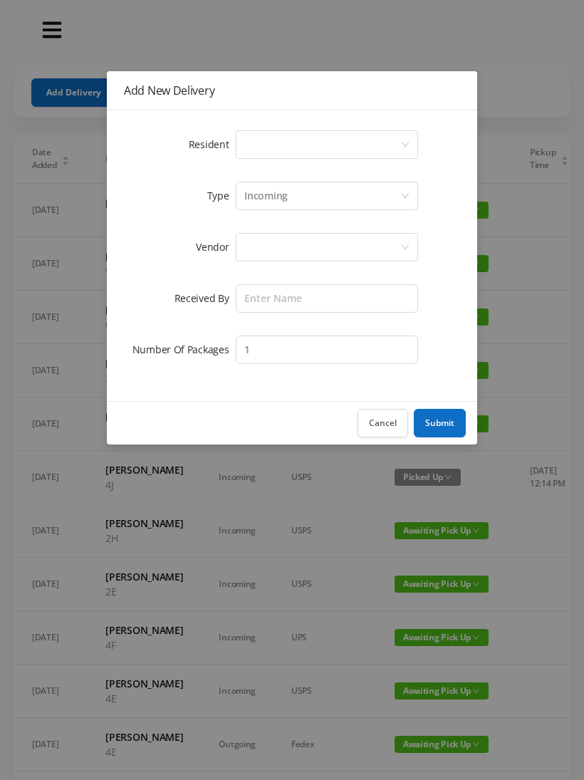
click at [407, 141] on icon "icon: down" at bounding box center [405, 144] width 9 height 9
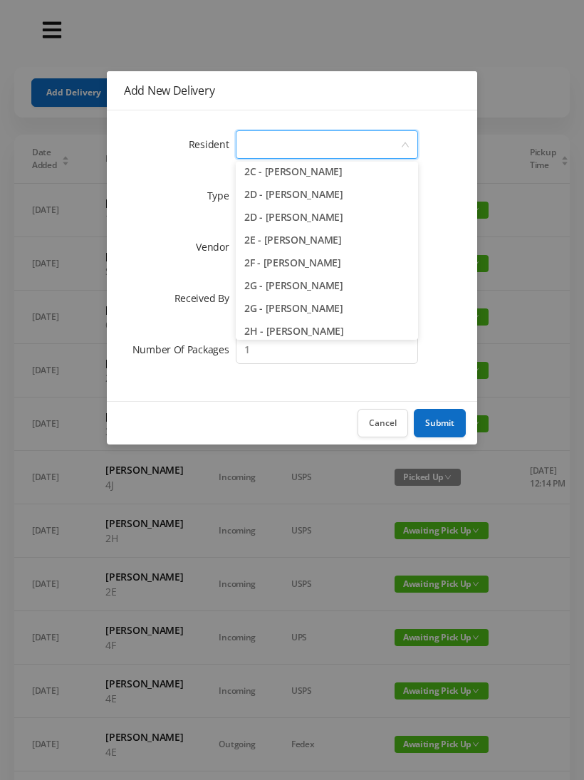
scroll to position [344, 0]
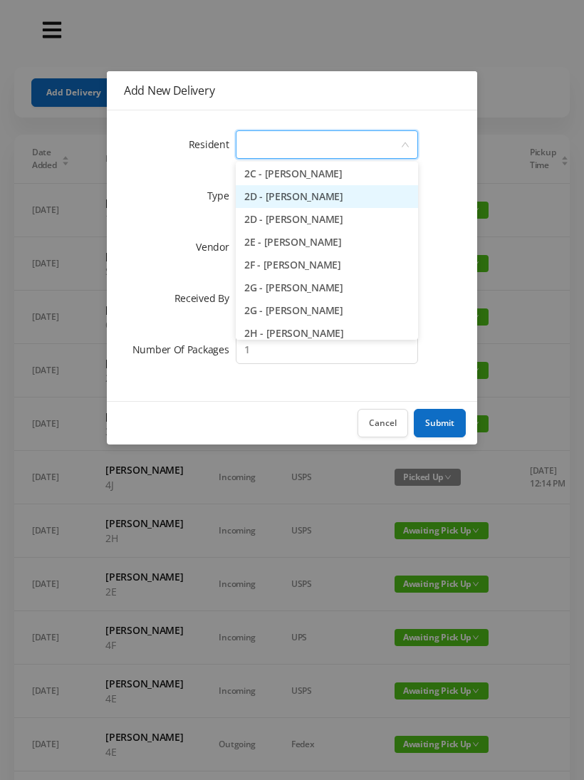
click at [332, 199] on li "2D - [PERSON_NAME]" at bounding box center [327, 196] width 182 height 23
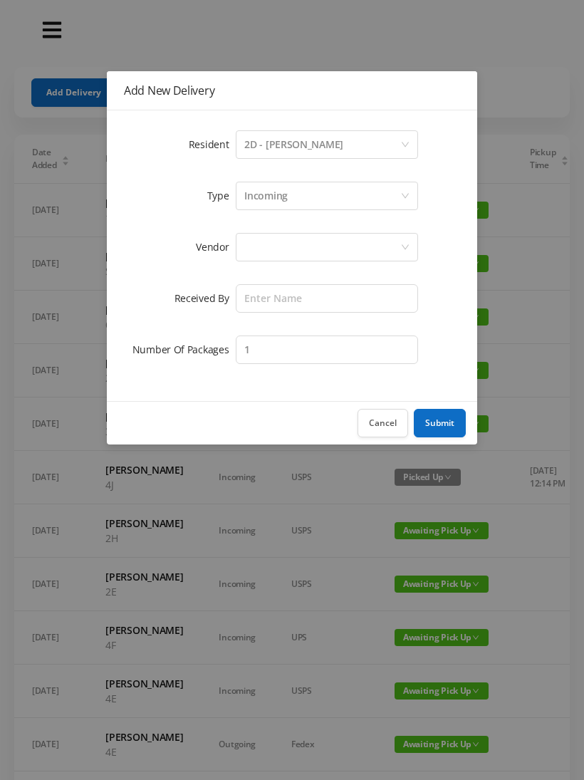
click at [352, 248] on div at bounding box center [322, 247] width 156 height 27
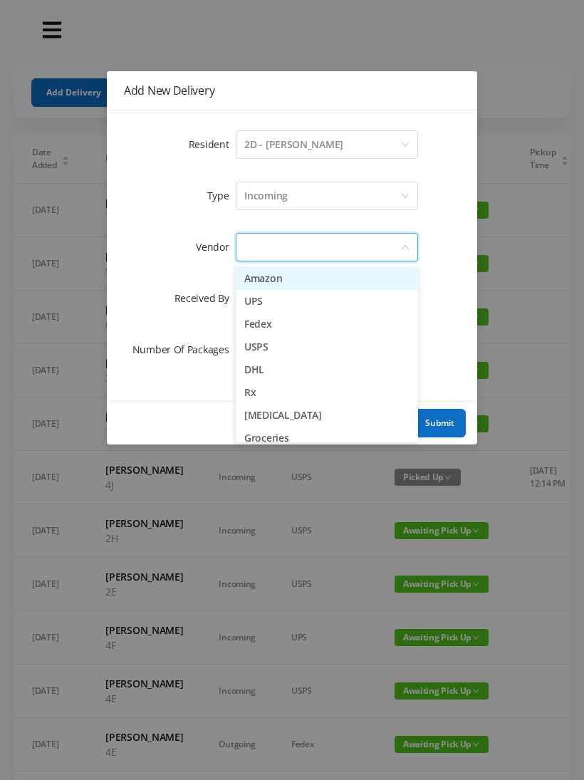
click at [280, 283] on li "Amazon" at bounding box center [327, 278] width 182 height 23
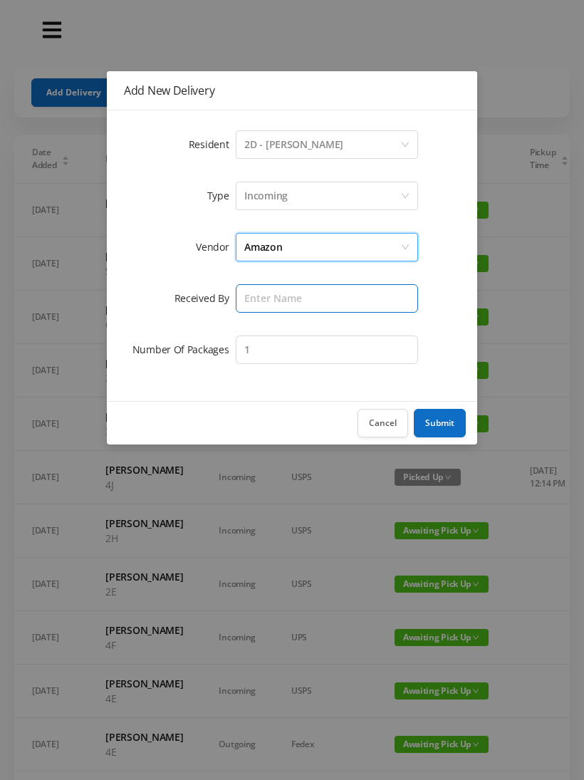
click at [363, 301] on input "text" at bounding box center [327, 298] width 182 height 28
type input "[PERSON_NAME]"
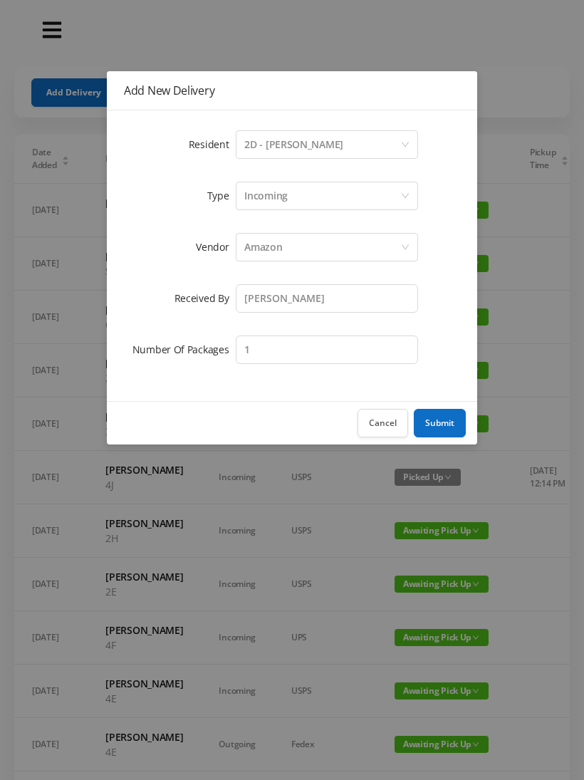
click at [448, 416] on button "Submit" at bounding box center [440, 423] width 52 height 28
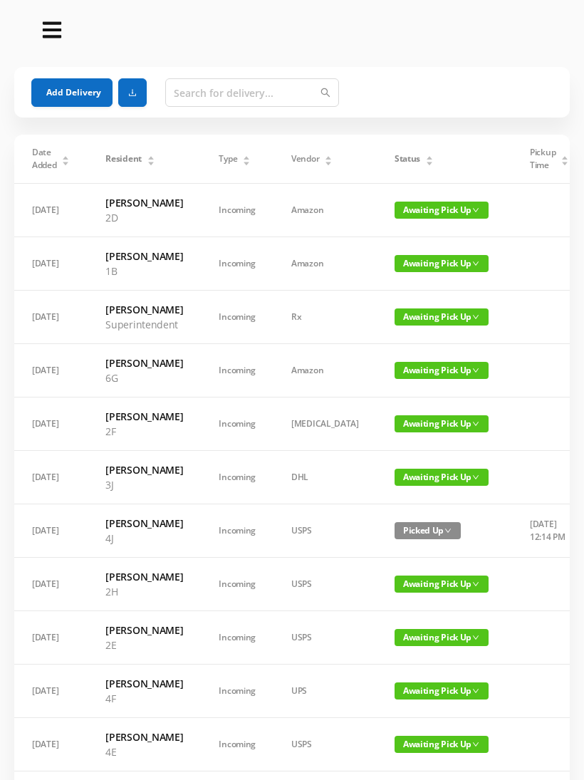
click at [53, 91] on button "Add Delivery" at bounding box center [71, 92] width 81 height 28
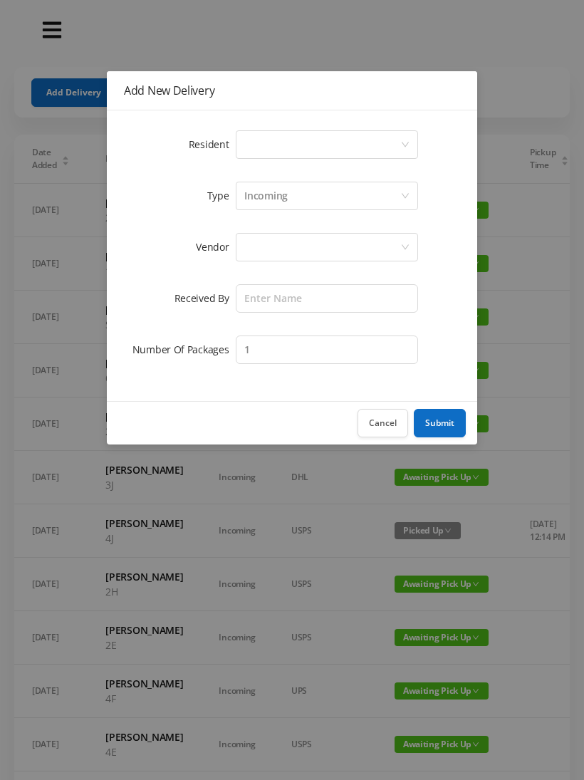
click at [404, 141] on icon "icon: down" at bounding box center [405, 144] width 9 height 9
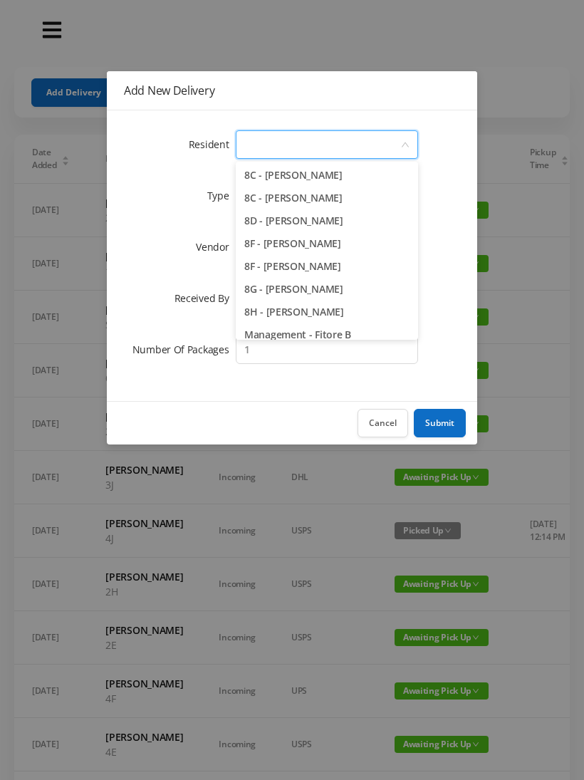
scroll to position [1962, 0]
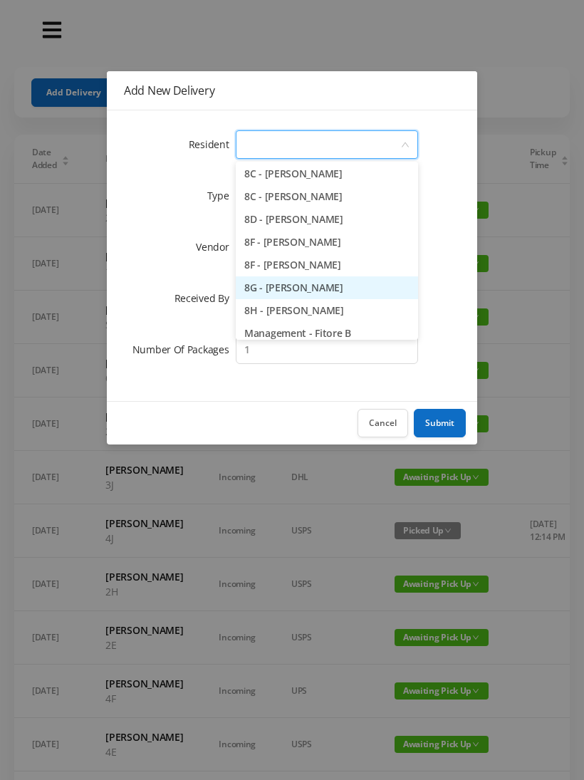
click at [335, 288] on li "8G - [PERSON_NAME]" at bounding box center [327, 287] width 182 height 23
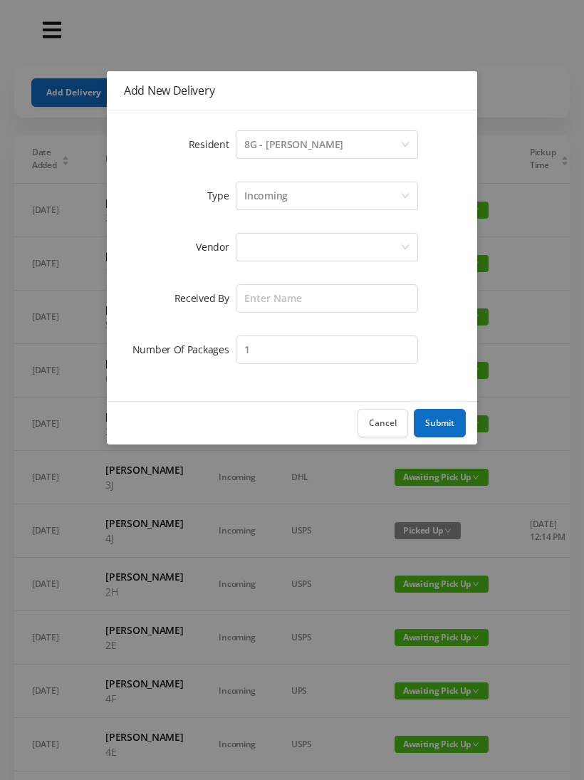
click at [364, 246] on div at bounding box center [322, 247] width 156 height 27
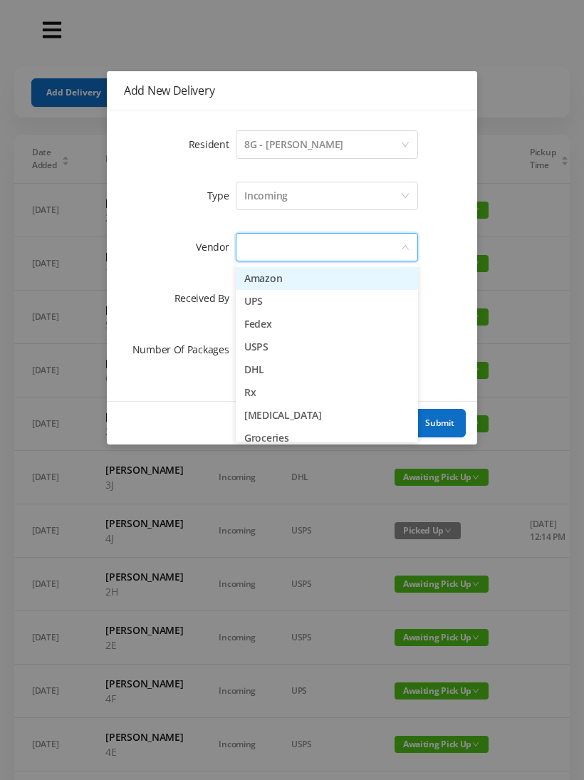
click at [285, 281] on li "Amazon" at bounding box center [327, 278] width 182 height 23
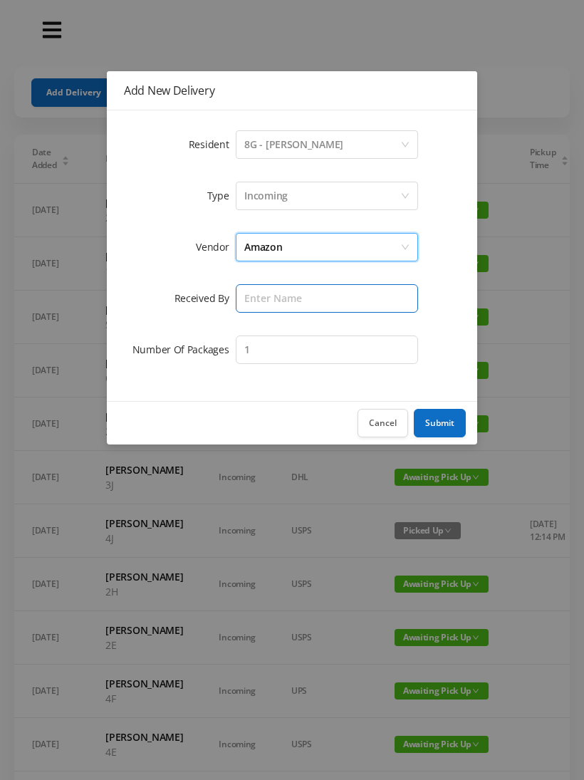
click at [326, 301] on input "text" at bounding box center [327, 298] width 182 height 28
type input "[PERSON_NAME]"
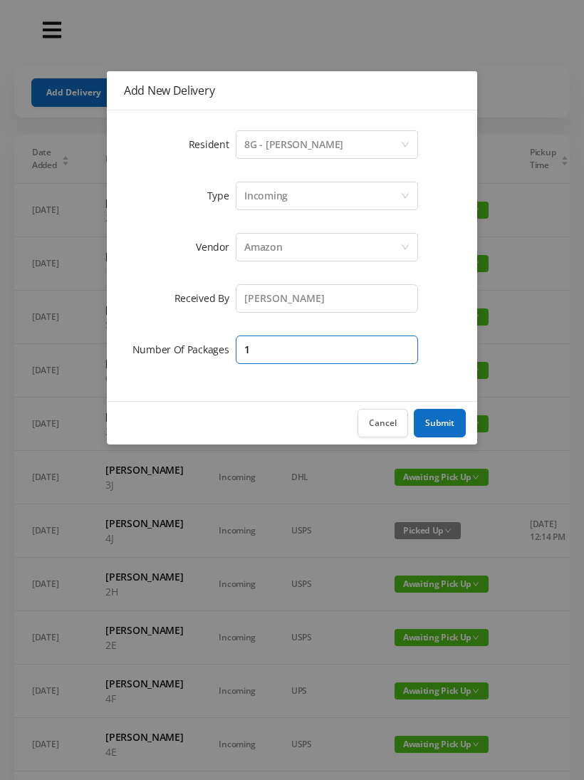
click at [329, 361] on input "1" at bounding box center [327, 349] width 182 height 28
type input "5"
click at [444, 430] on button "Submit" at bounding box center [440, 423] width 52 height 28
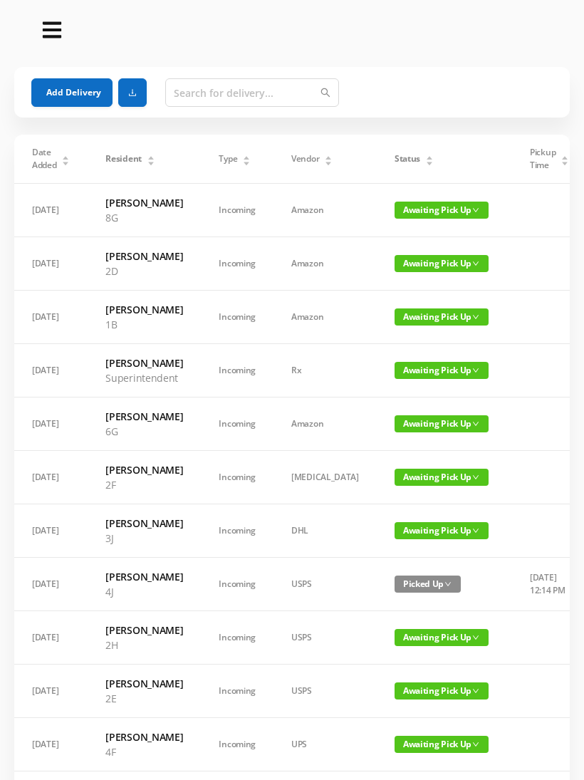
click at [60, 90] on button "Add Delivery" at bounding box center [71, 92] width 81 height 28
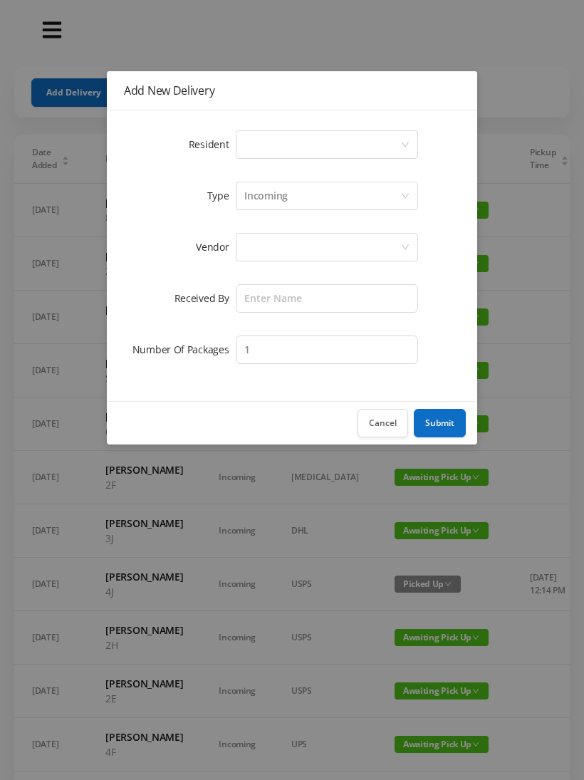
click at [401, 142] on icon "icon: down" at bounding box center [405, 144] width 9 height 9
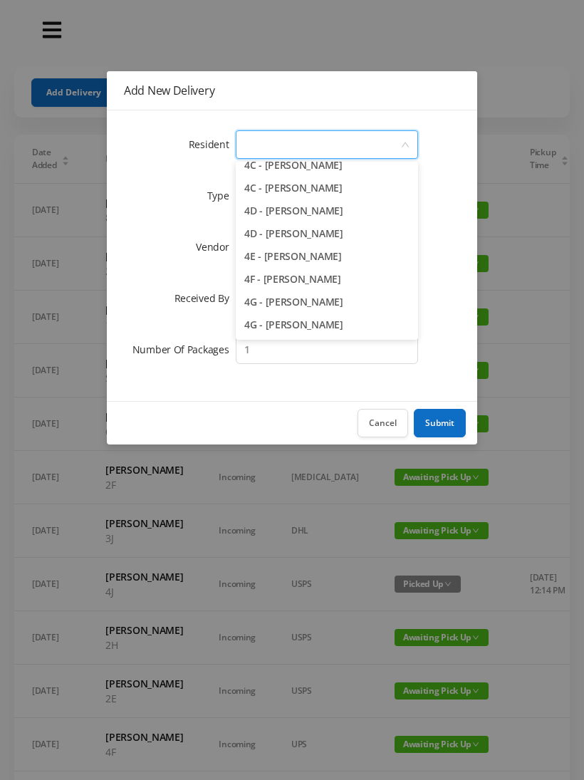
scroll to position [900, 0]
click at [318, 253] on li "4E - [PERSON_NAME]" at bounding box center [327, 255] width 182 height 23
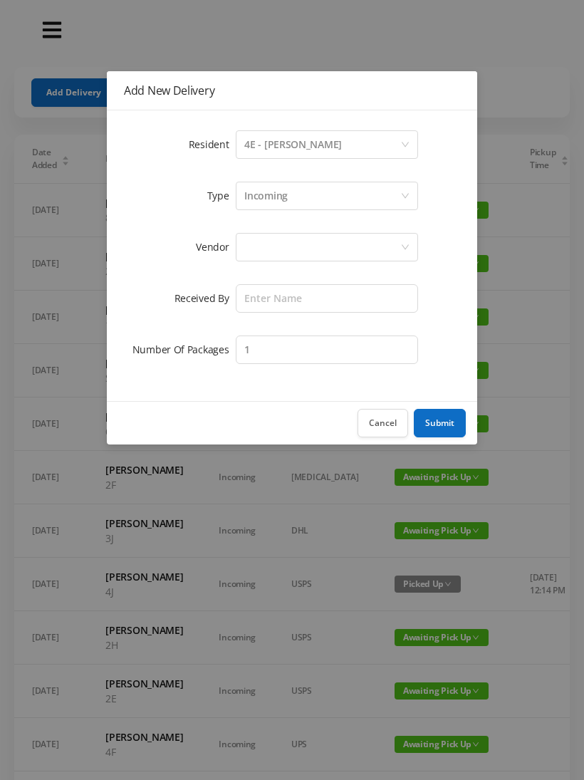
click at [344, 249] on div at bounding box center [322, 247] width 156 height 27
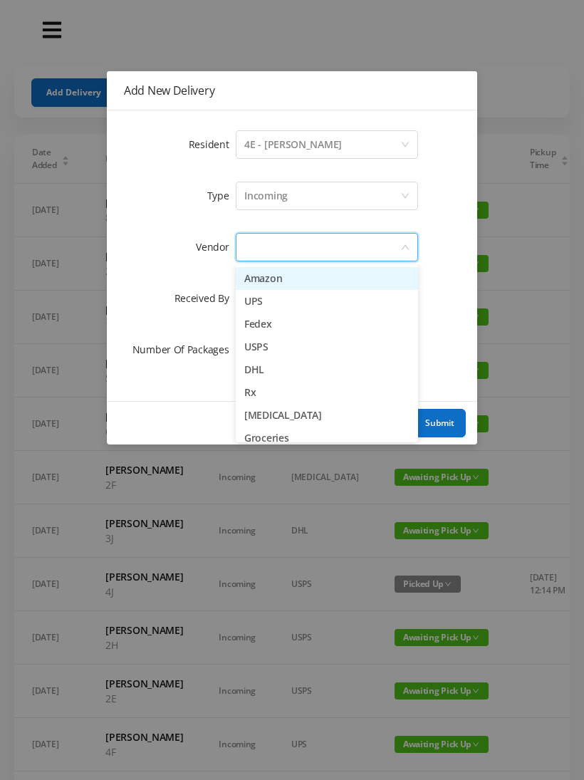
click at [286, 280] on li "Amazon" at bounding box center [327, 278] width 182 height 23
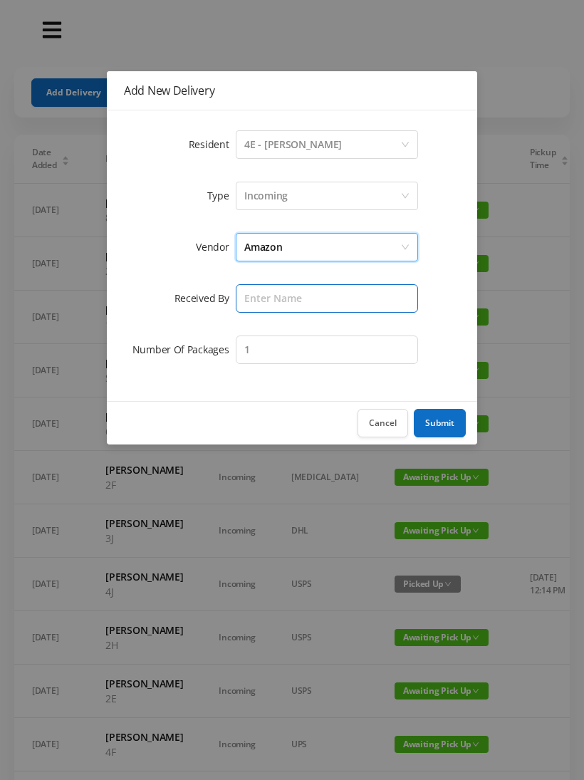
click at [330, 295] on input "text" at bounding box center [327, 298] width 182 height 28
type input "The"
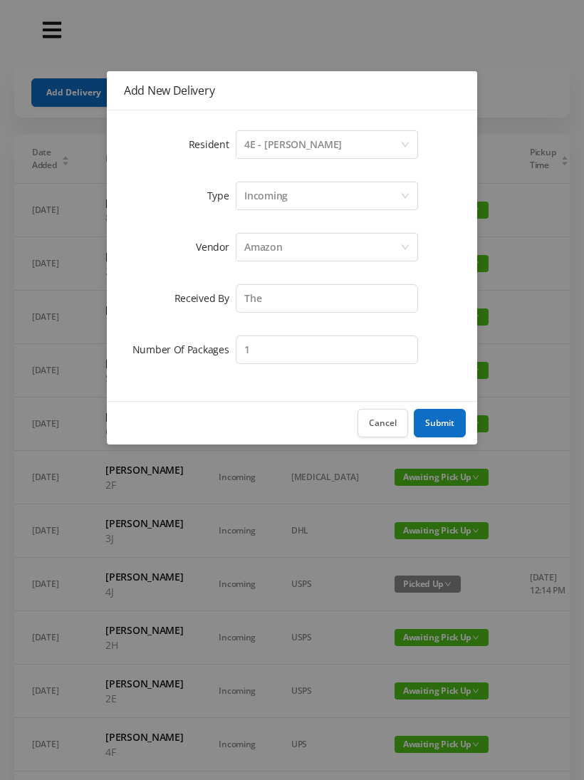
click at [447, 423] on button "Submit" at bounding box center [440, 423] width 52 height 28
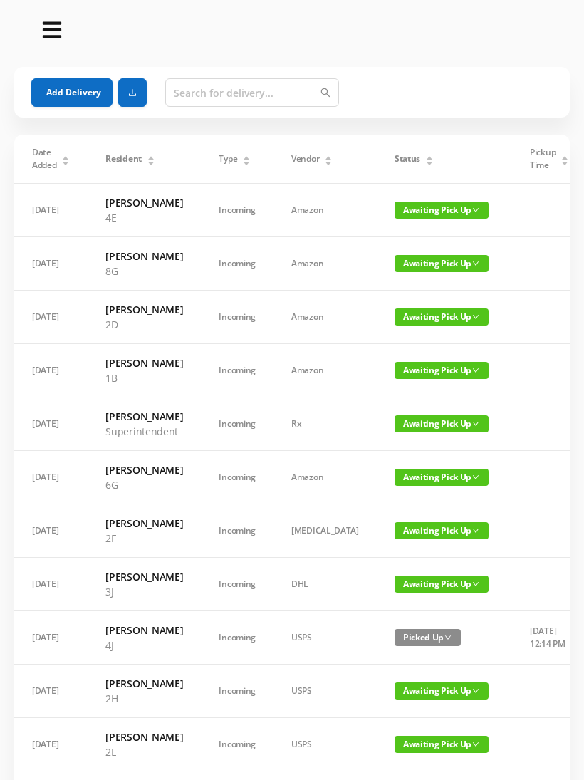
click at [53, 90] on button "Add Delivery" at bounding box center [71, 92] width 81 height 28
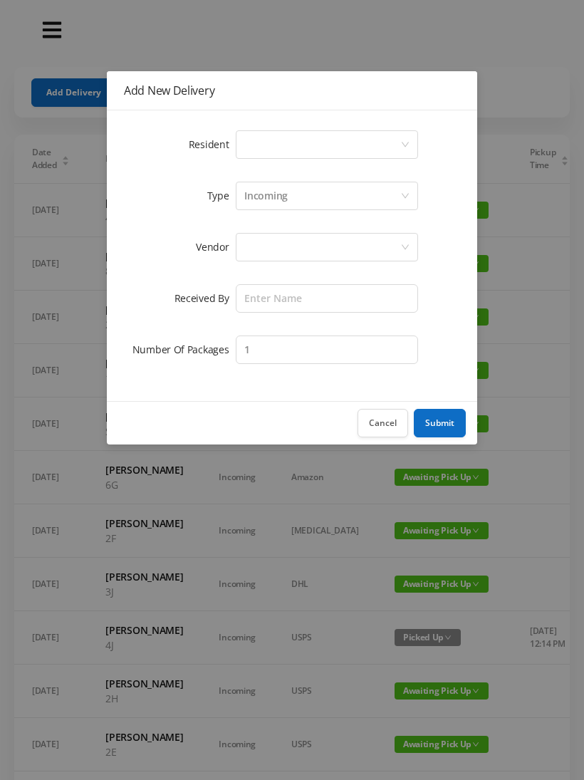
click at [395, 140] on div "Select a person" at bounding box center [322, 144] width 156 height 27
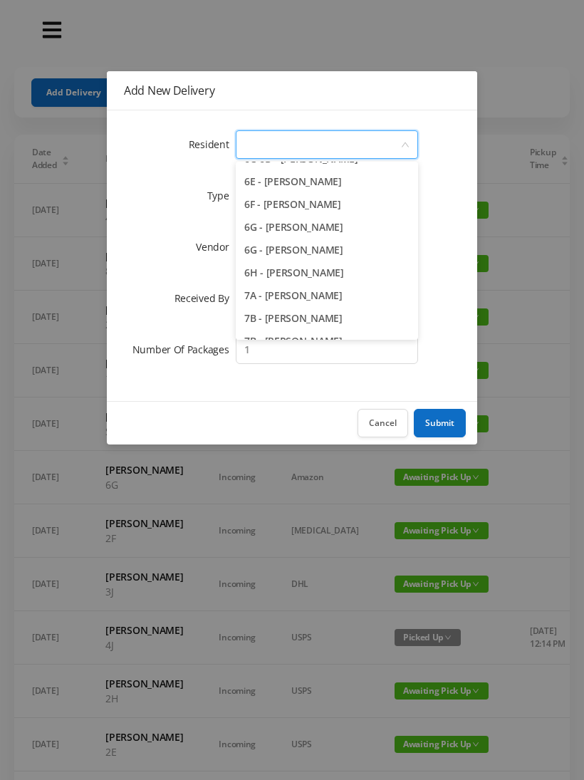
scroll to position [1521, 0]
click at [343, 278] on li "6H - [PERSON_NAME]" at bounding box center [327, 273] width 182 height 23
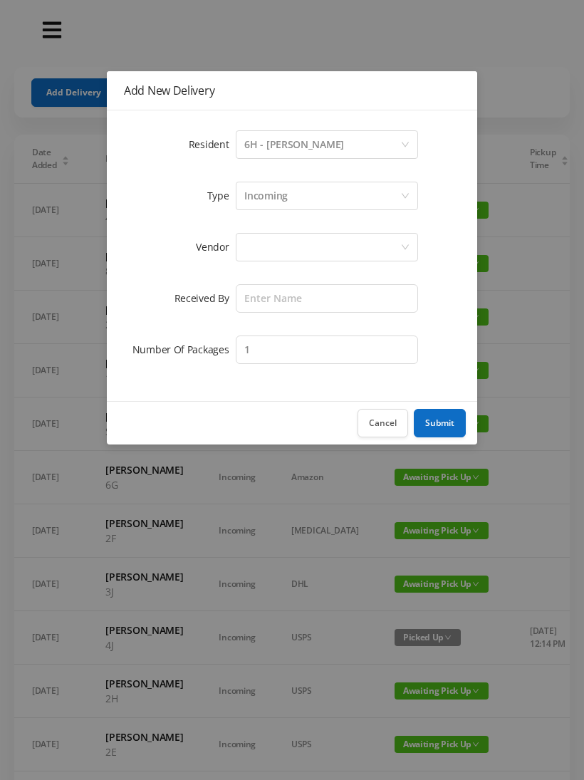
click at [350, 244] on div at bounding box center [322, 247] width 156 height 27
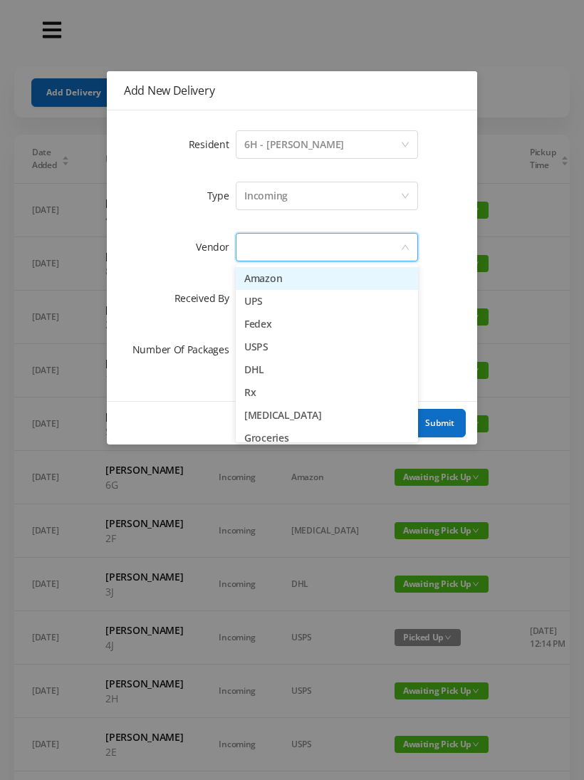
click at [302, 283] on li "Amazon" at bounding box center [327, 278] width 182 height 23
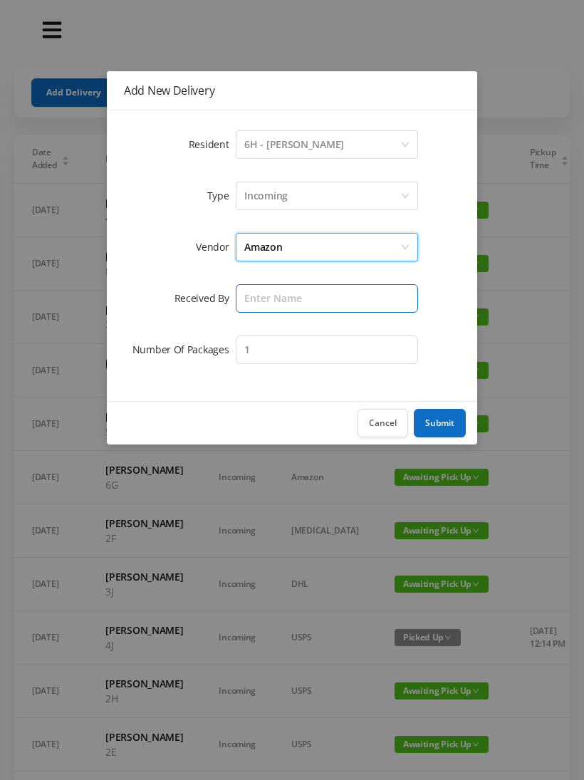
click at [335, 295] on input "text" at bounding box center [327, 298] width 182 height 28
type input "[PERSON_NAME]"
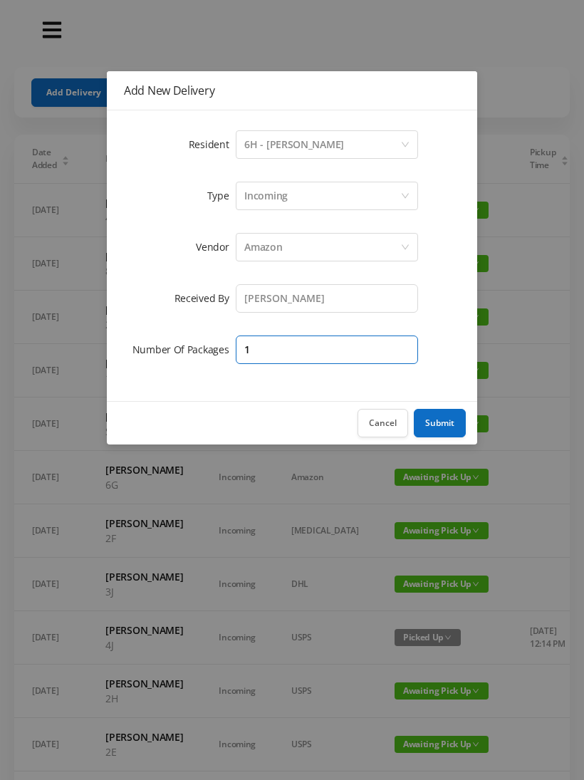
click at [371, 341] on input "1" at bounding box center [327, 349] width 182 height 28
click at [375, 350] on input "31" at bounding box center [327, 349] width 182 height 28
type input "3"
click at [447, 422] on button "Submit" at bounding box center [440, 423] width 52 height 28
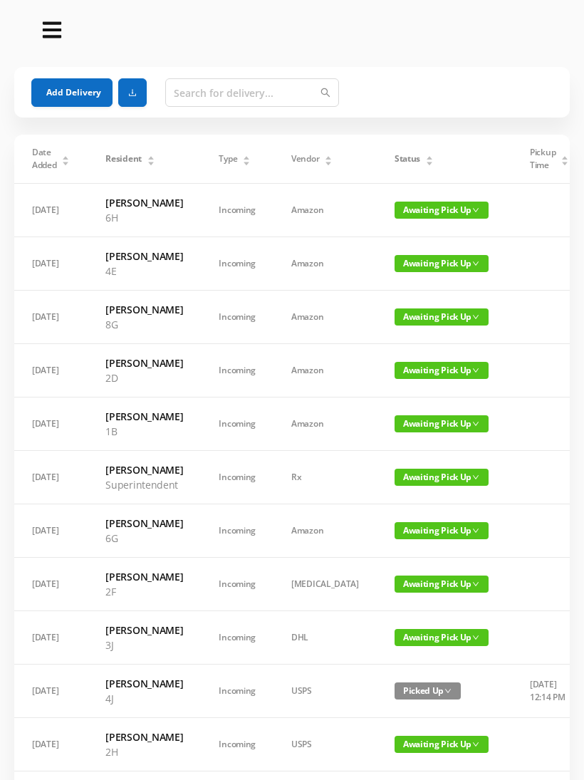
click at [58, 90] on button "Add Delivery" at bounding box center [71, 92] width 81 height 28
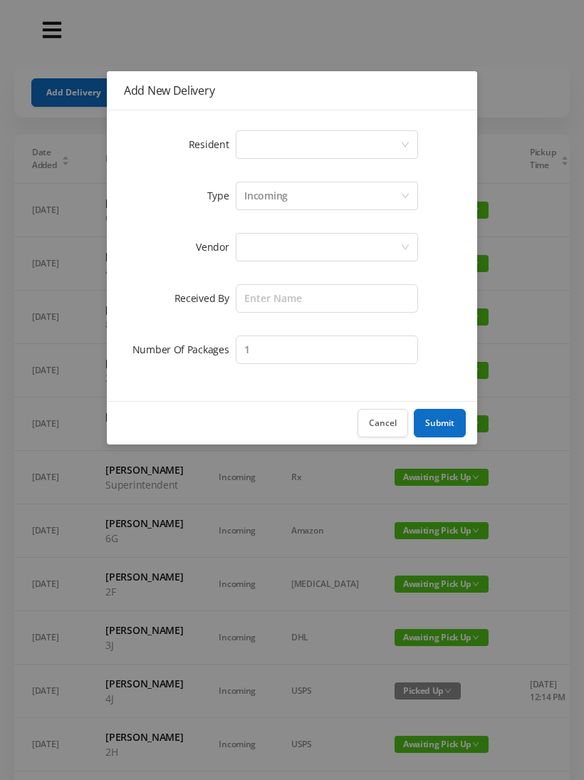
click at [383, 136] on div "Select a person" at bounding box center [322, 144] width 156 height 27
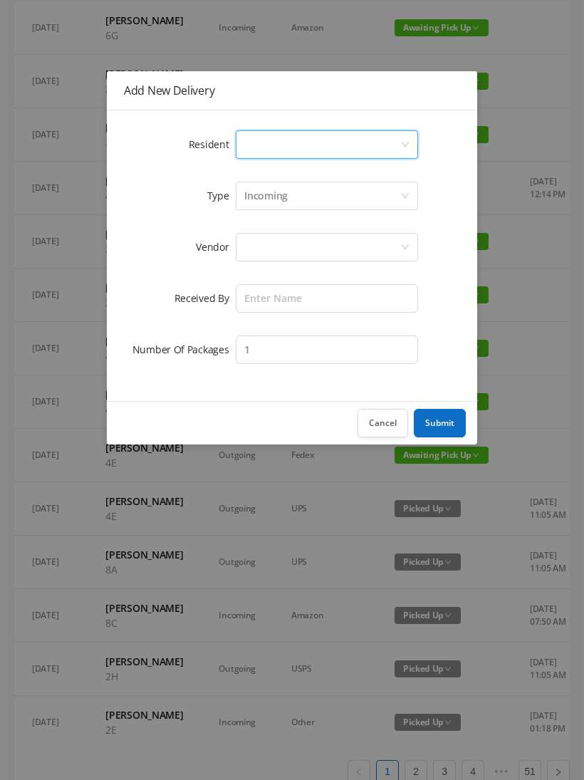
scroll to position [687, 0]
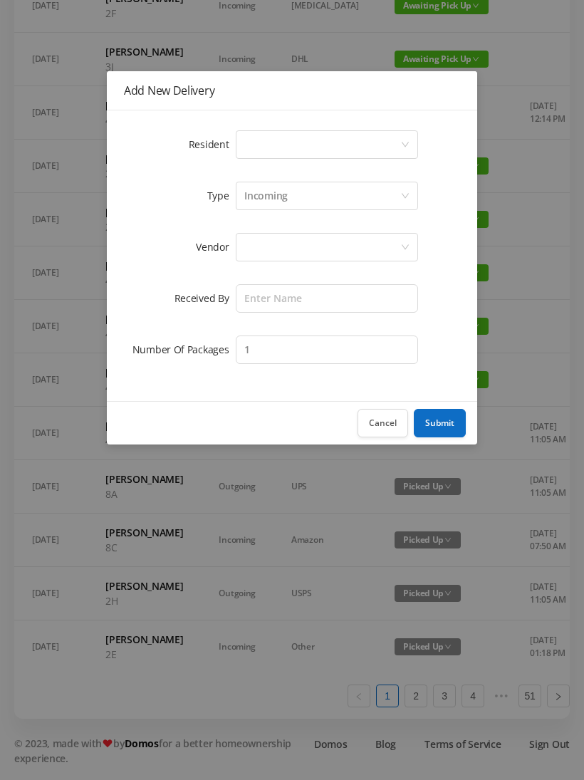
click at [373, 142] on div "Select a person" at bounding box center [322, 144] width 156 height 27
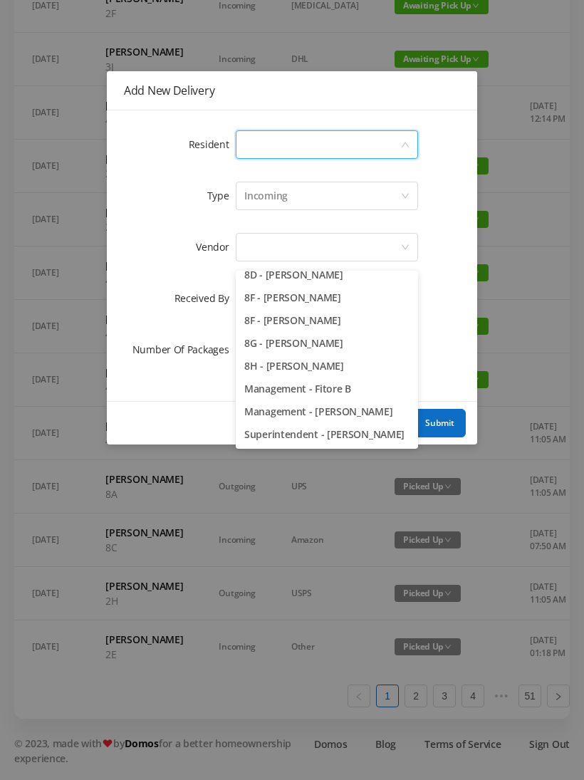
scroll to position [2016, 0]
click at [321, 355] on li "8H - [PERSON_NAME]" at bounding box center [327, 366] width 182 height 23
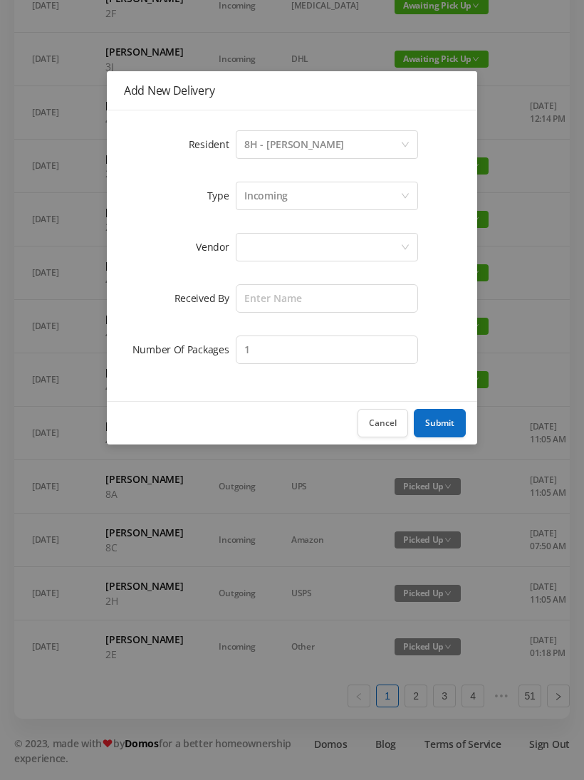
click at [356, 251] on div at bounding box center [322, 247] width 156 height 27
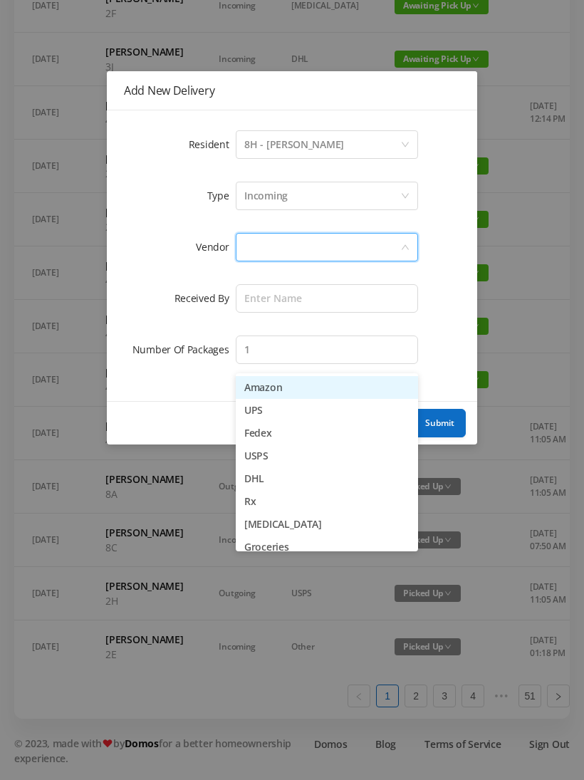
click at [280, 376] on li "Amazon" at bounding box center [327, 387] width 182 height 23
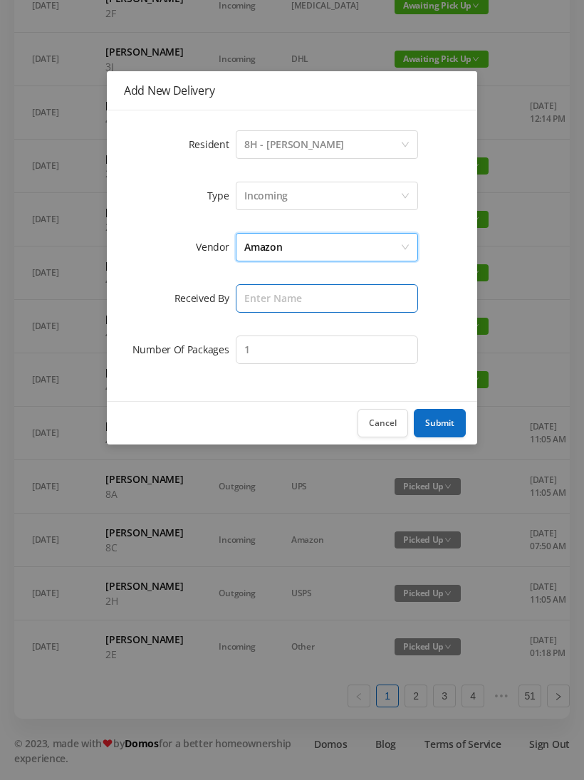
click at [320, 298] on input "text" at bounding box center [327, 298] width 182 height 28
type input "[PERSON_NAME]"
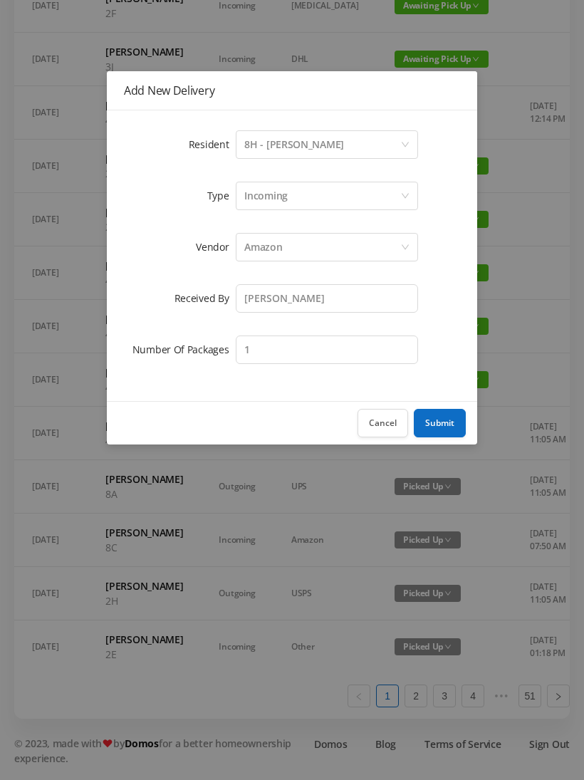
click at [439, 422] on button "Submit" at bounding box center [440, 423] width 52 height 28
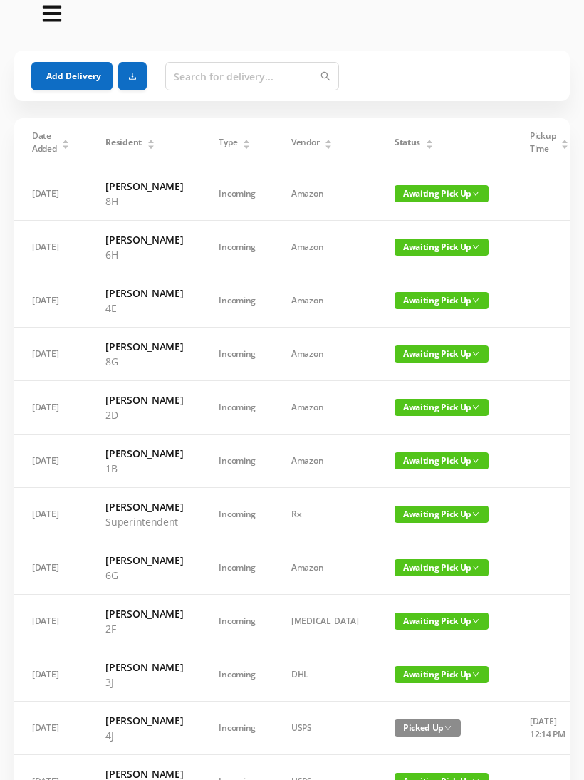
scroll to position [0, 0]
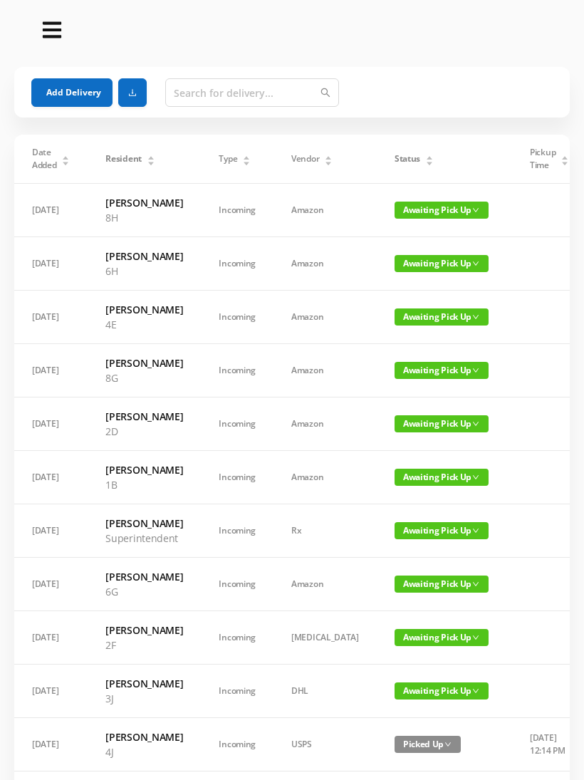
click at [73, 99] on button "Add Delivery" at bounding box center [71, 92] width 81 height 28
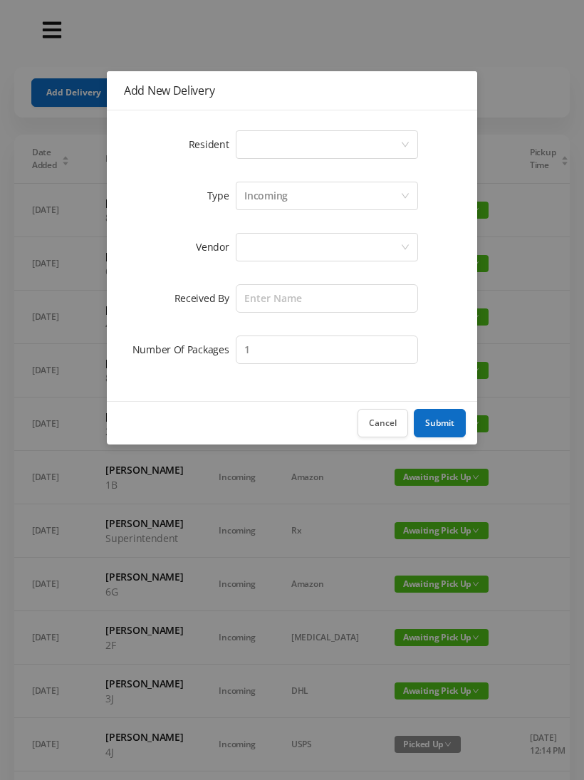
click at [398, 142] on div "Select a person" at bounding box center [322, 144] width 156 height 27
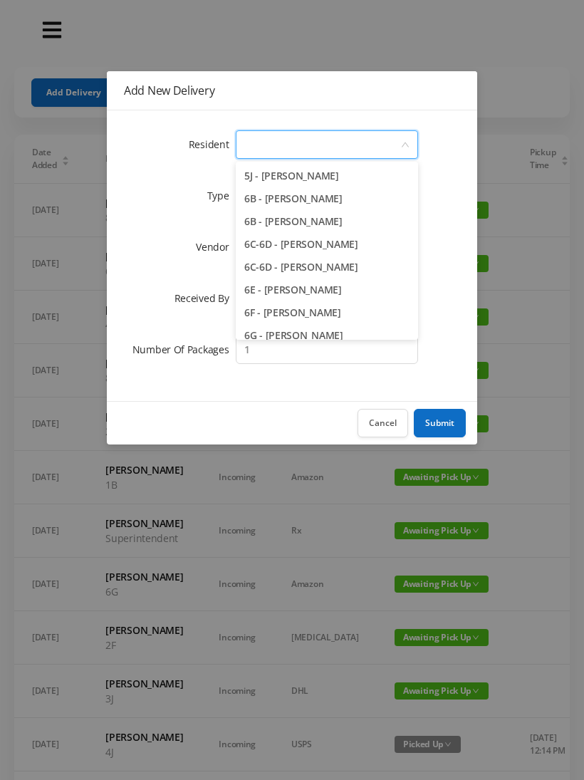
scroll to position [1427, 0]
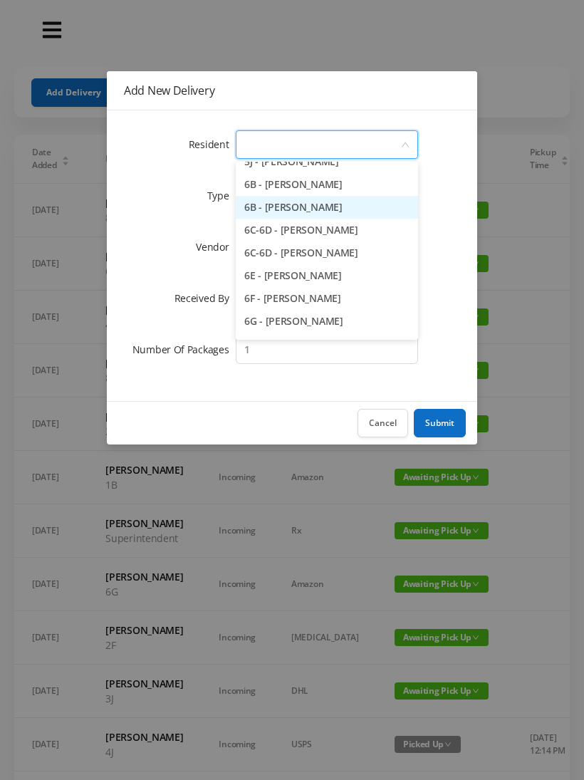
click at [306, 208] on li "6B - [PERSON_NAME]" at bounding box center [327, 207] width 182 height 23
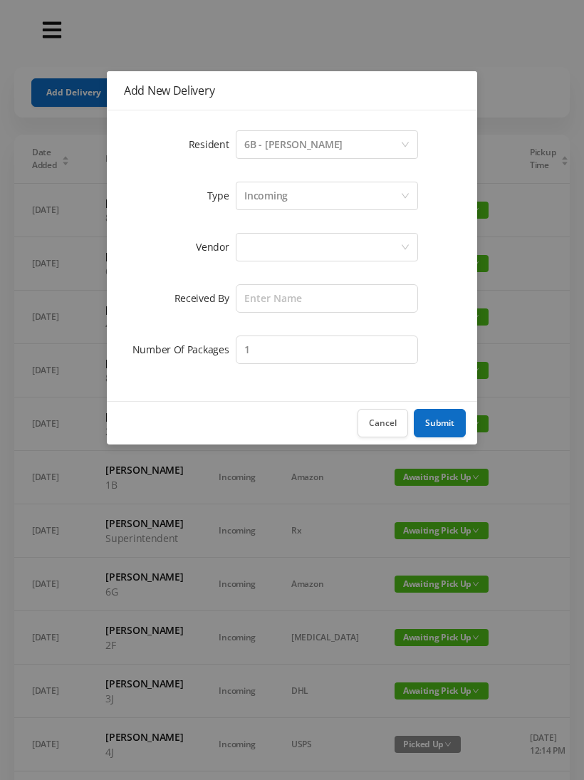
click at [352, 242] on div at bounding box center [322, 247] width 156 height 27
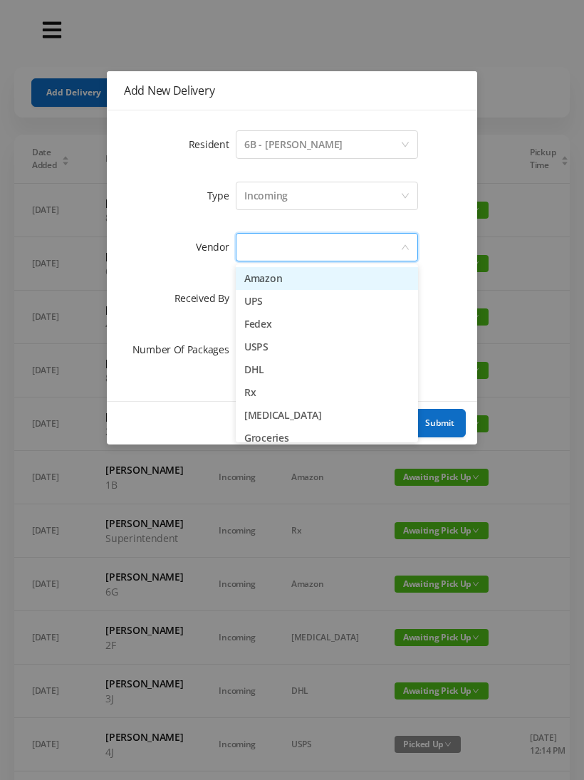
click at [290, 281] on li "Amazon" at bounding box center [327, 278] width 182 height 23
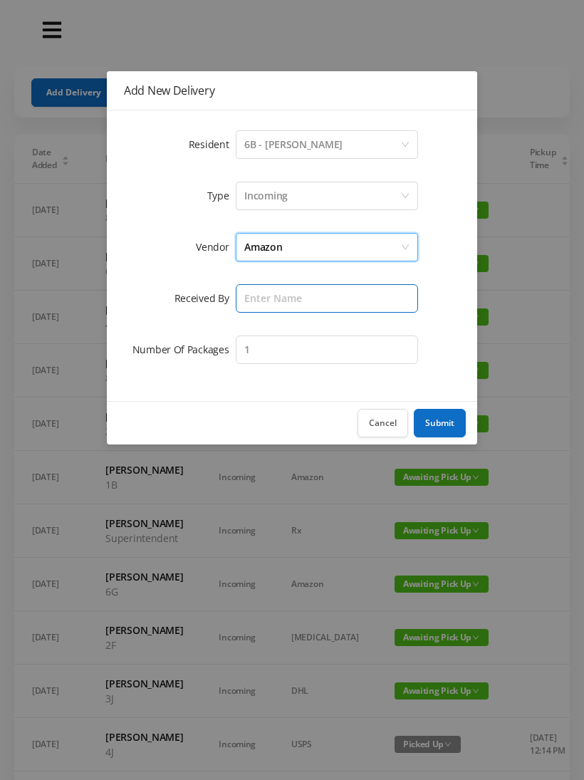
click at [329, 293] on input "text" at bounding box center [327, 298] width 182 height 28
type input "[PERSON_NAME]"
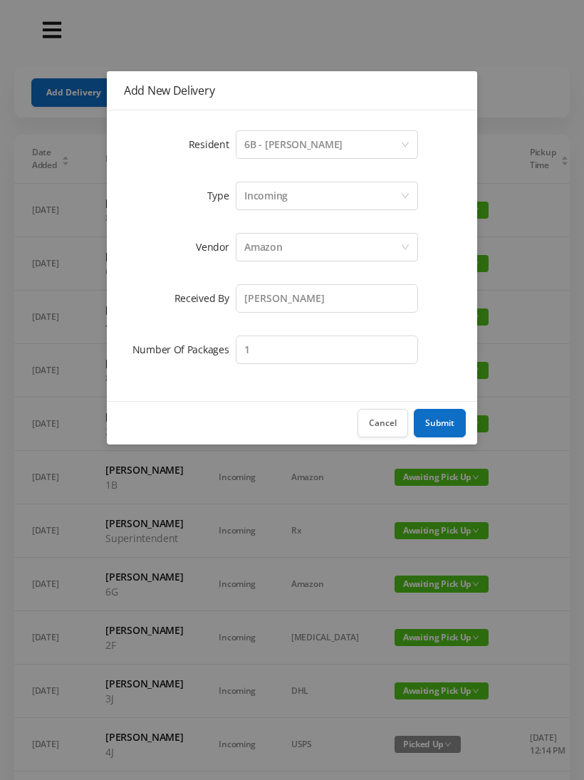
click at [436, 426] on button "Submit" at bounding box center [440, 423] width 52 height 28
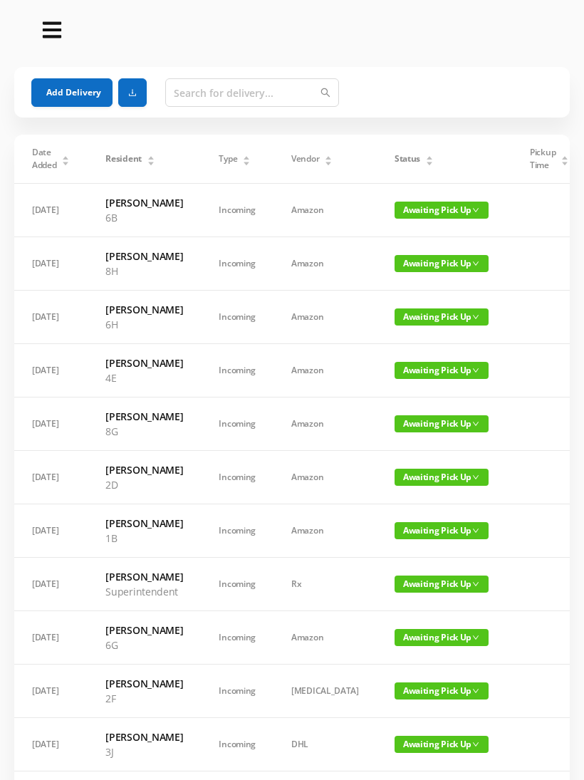
click at [432, 593] on span "Awaiting Pick Up" at bounding box center [442, 584] width 94 height 17
click at [415, 675] on link "Picked Up" at bounding box center [414, 671] width 93 height 23
